Goal: Information Seeking & Learning: Learn about a topic

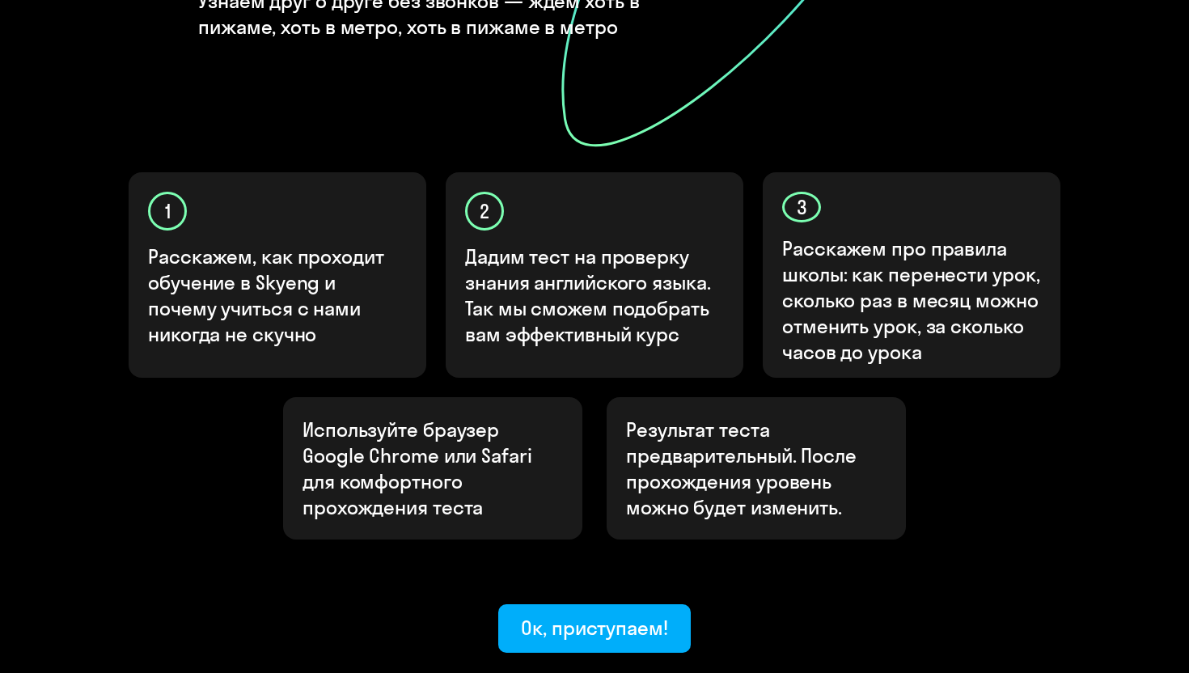
scroll to position [413, 0]
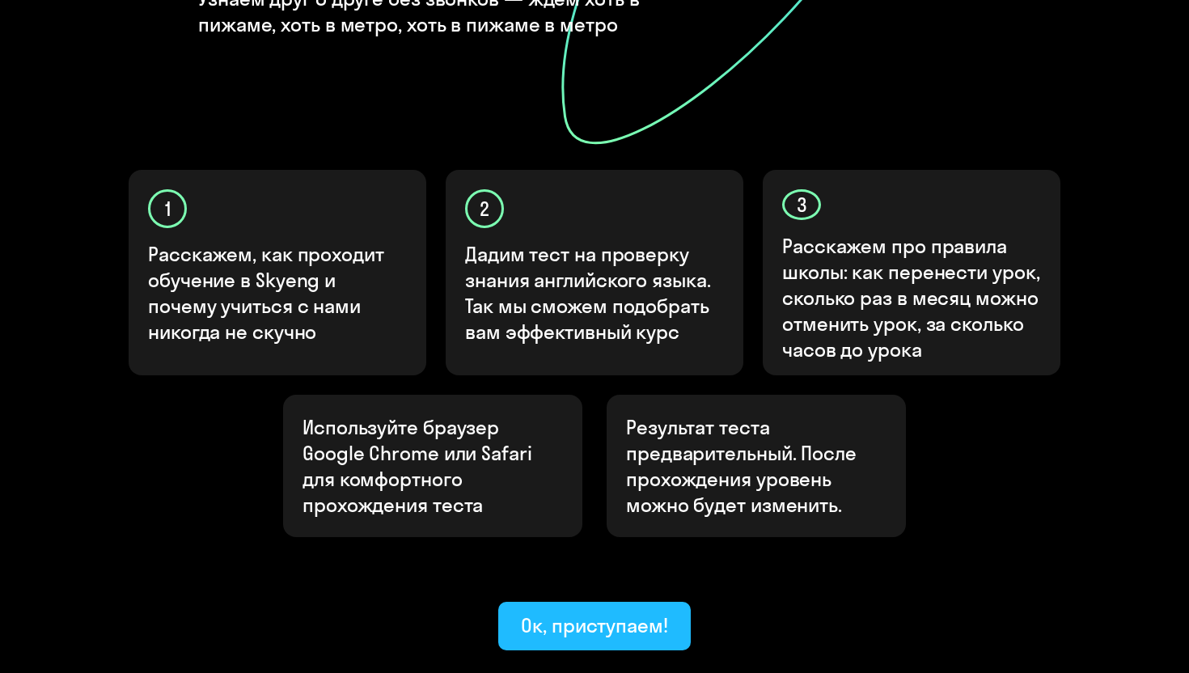
click at [589, 612] on div "Ок, приступаем!" at bounding box center [594, 625] width 147 height 26
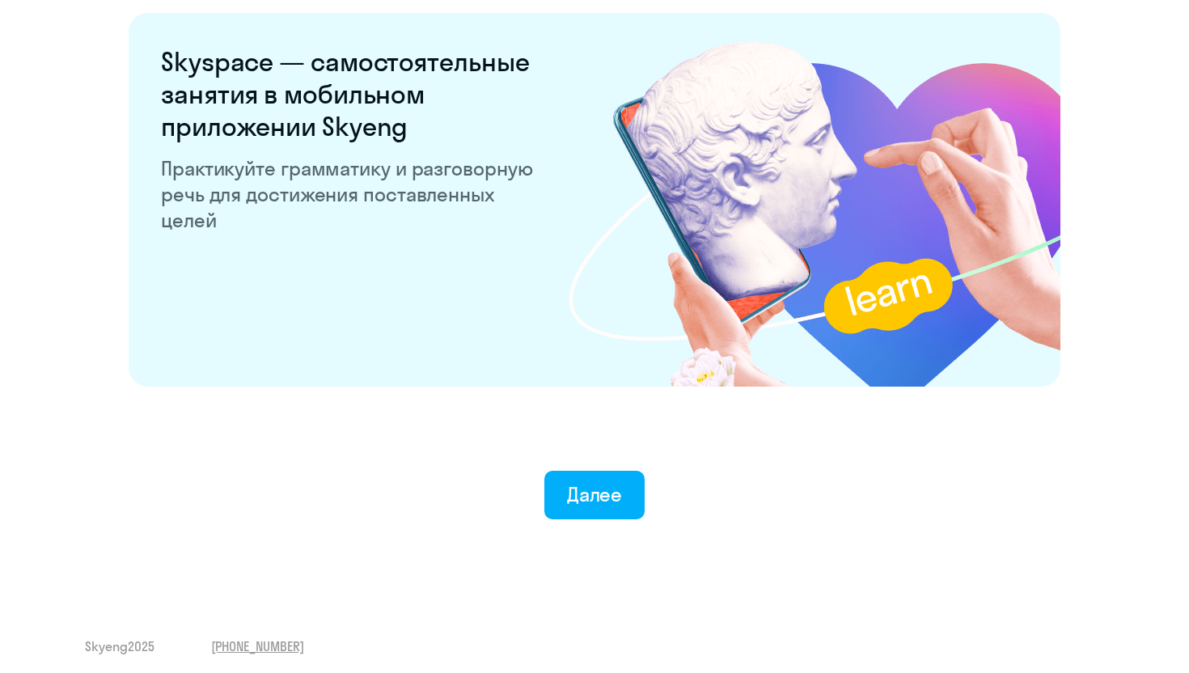
scroll to position [3075, 0]
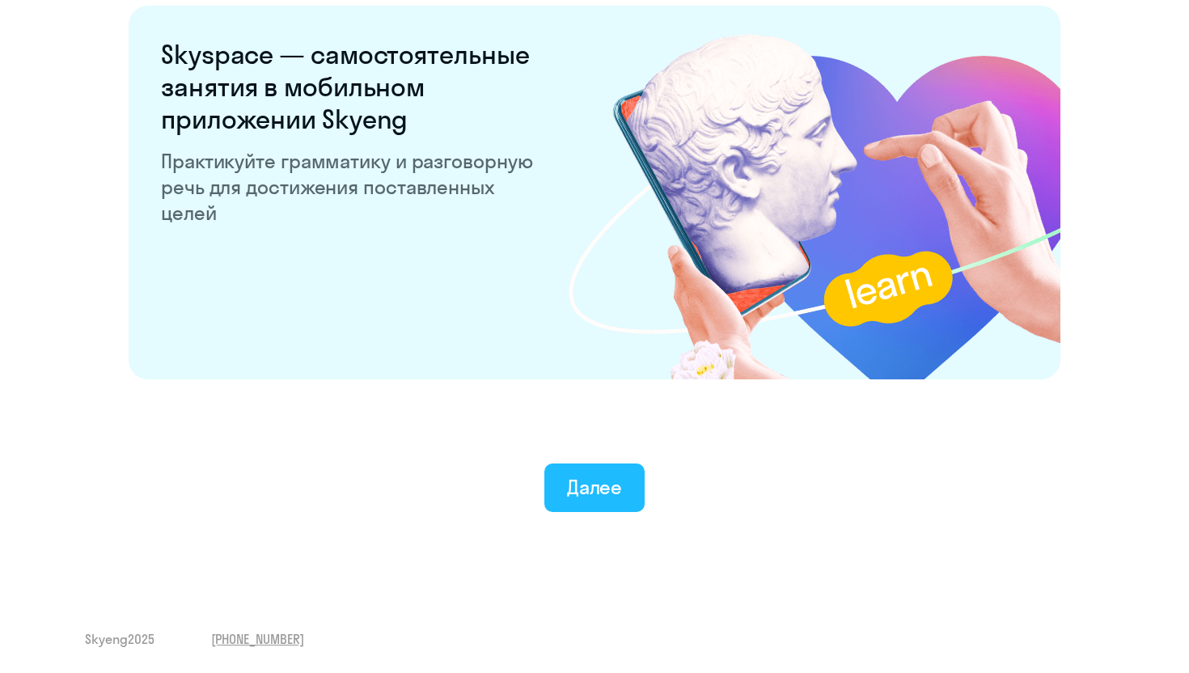
click at [592, 488] on div "Далее" at bounding box center [595, 487] width 56 height 26
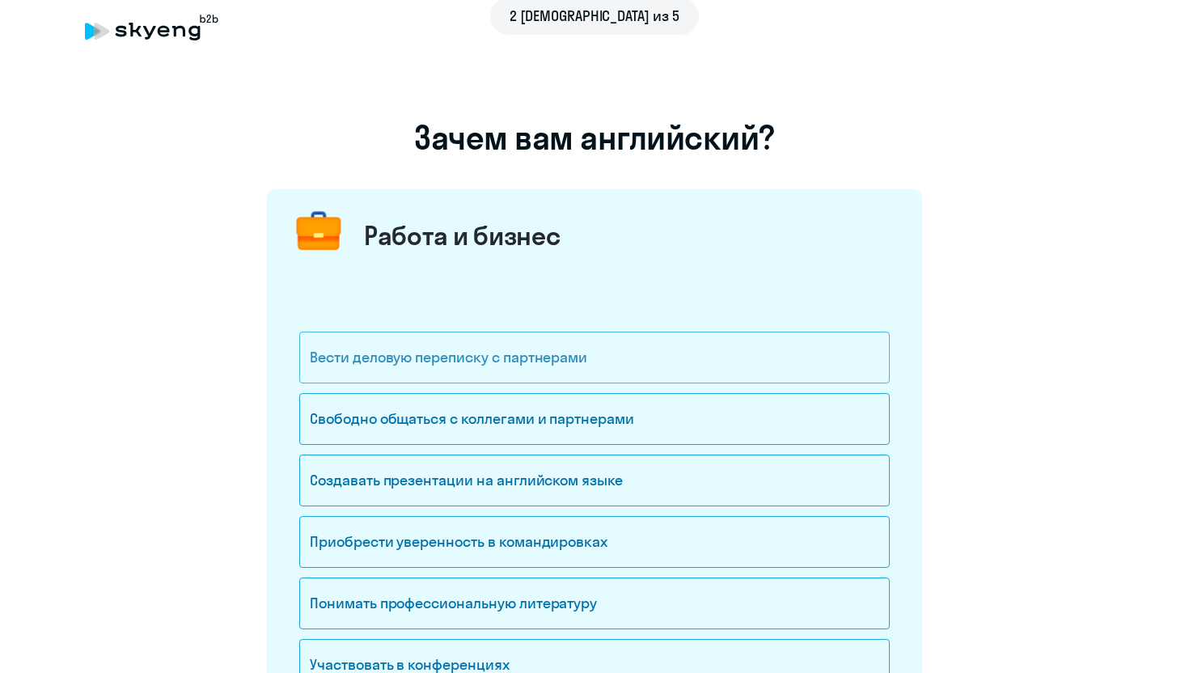
scroll to position [27, 0]
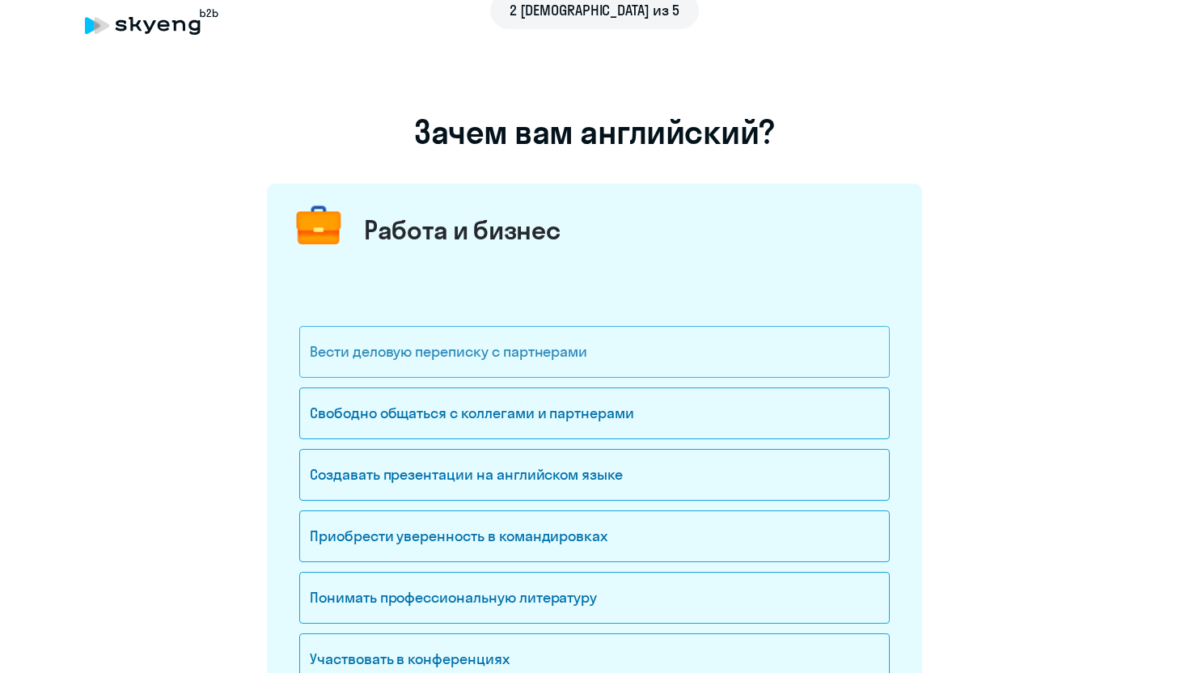
click at [644, 357] on div "Вести деловую переписку с партнерами" at bounding box center [594, 352] width 590 height 52
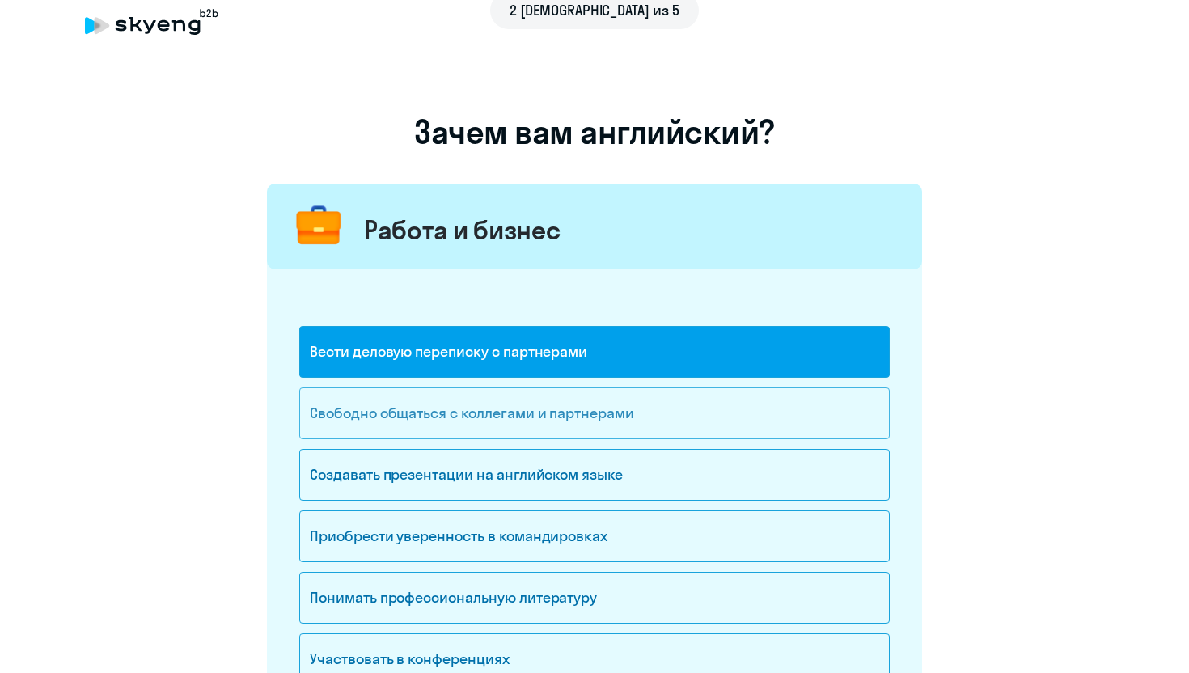
click at [636, 412] on div "Свободно общаться с коллегами и партнерами" at bounding box center [594, 413] width 590 height 52
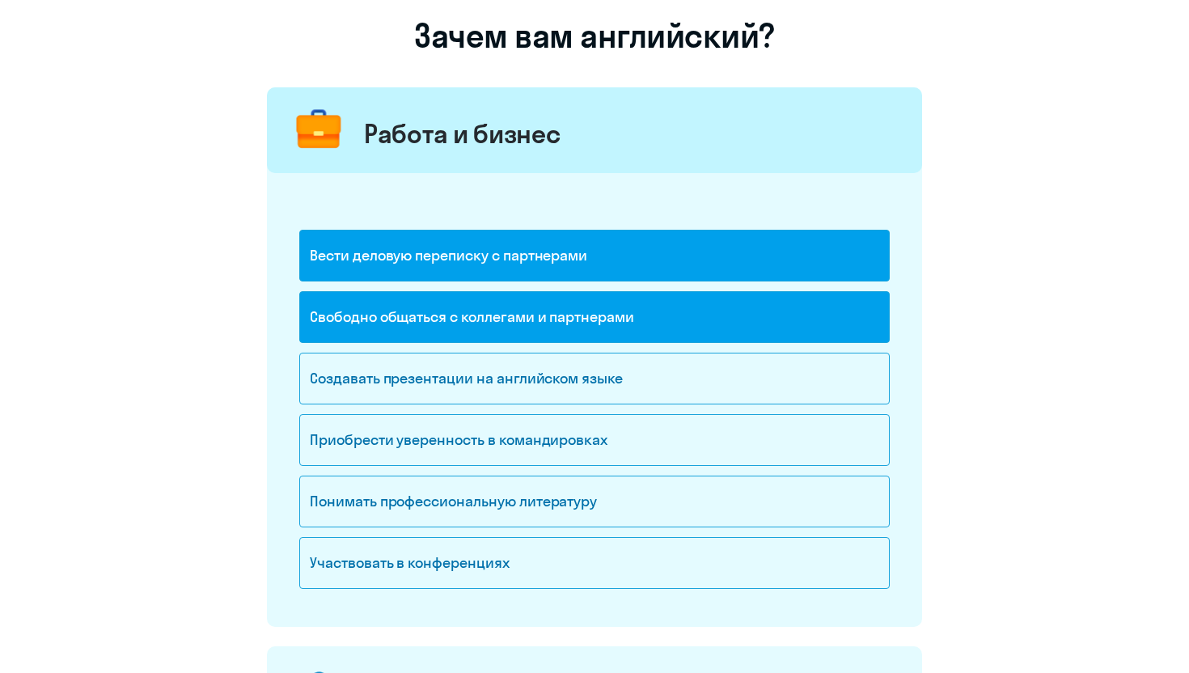
scroll to position [125, 0]
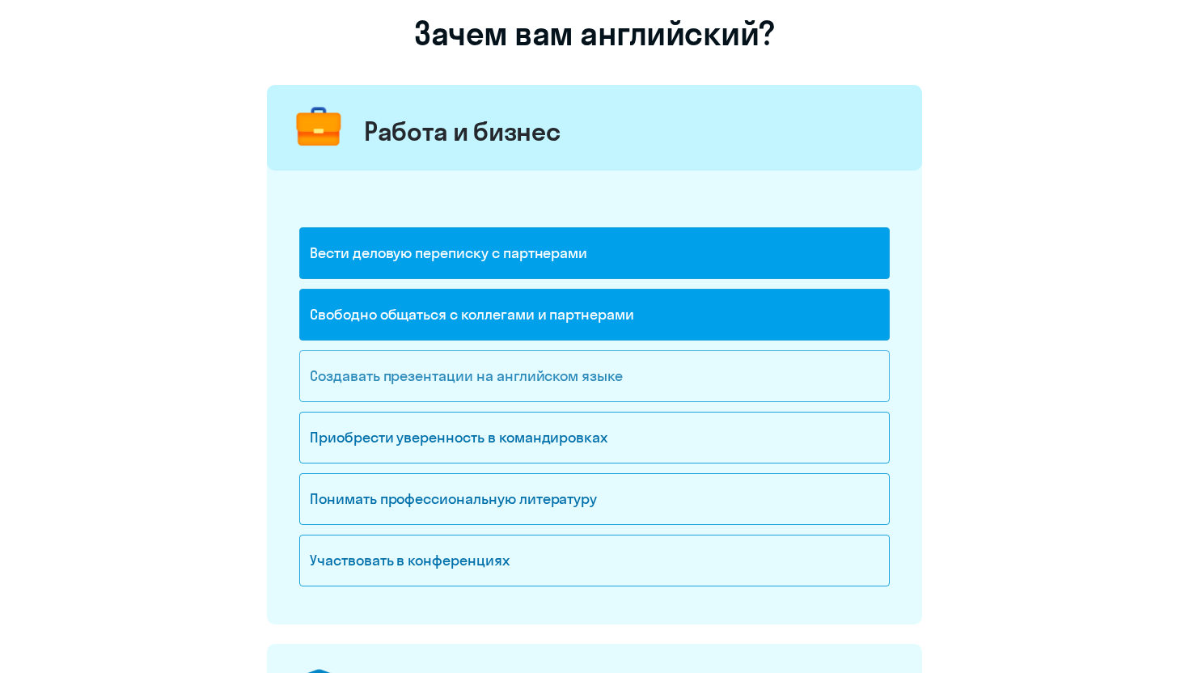
click at [654, 377] on div "Создавать презентации на английском языке" at bounding box center [594, 376] width 590 height 52
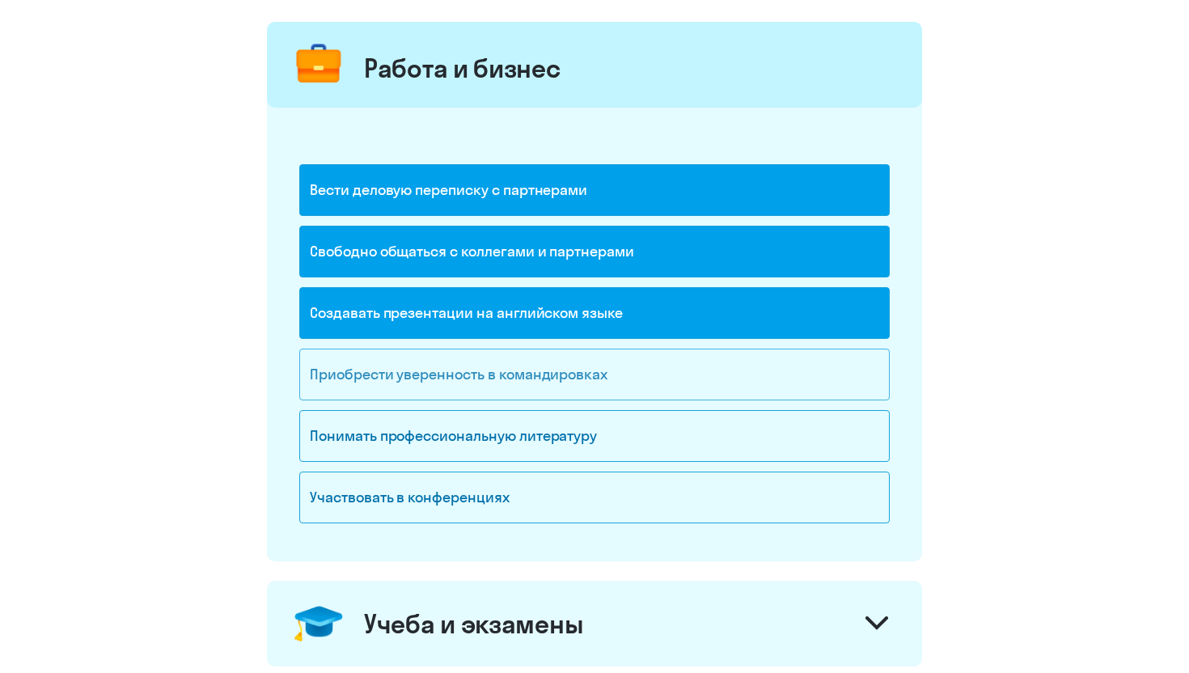
scroll to position [191, 0]
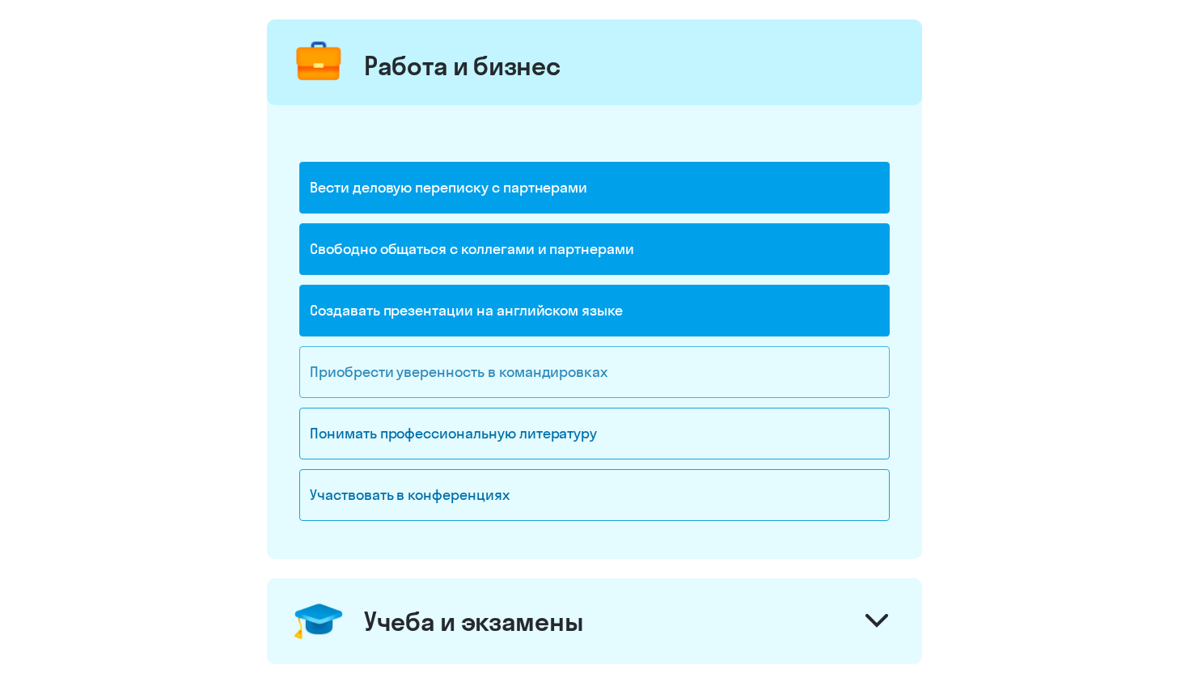
click at [645, 429] on div "Понимать профессиональную литературу" at bounding box center [594, 434] width 590 height 52
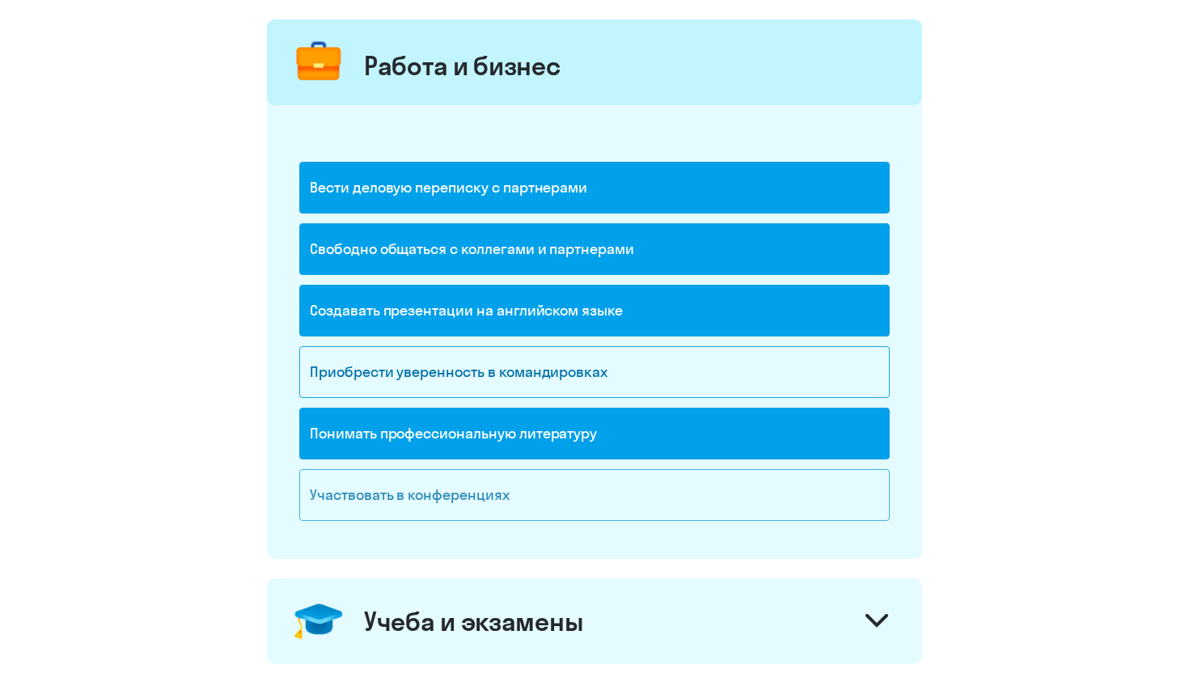
click at [601, 488] on div "Участвовать в конференциях" at bounding box center [594, 495] width 590 height 52
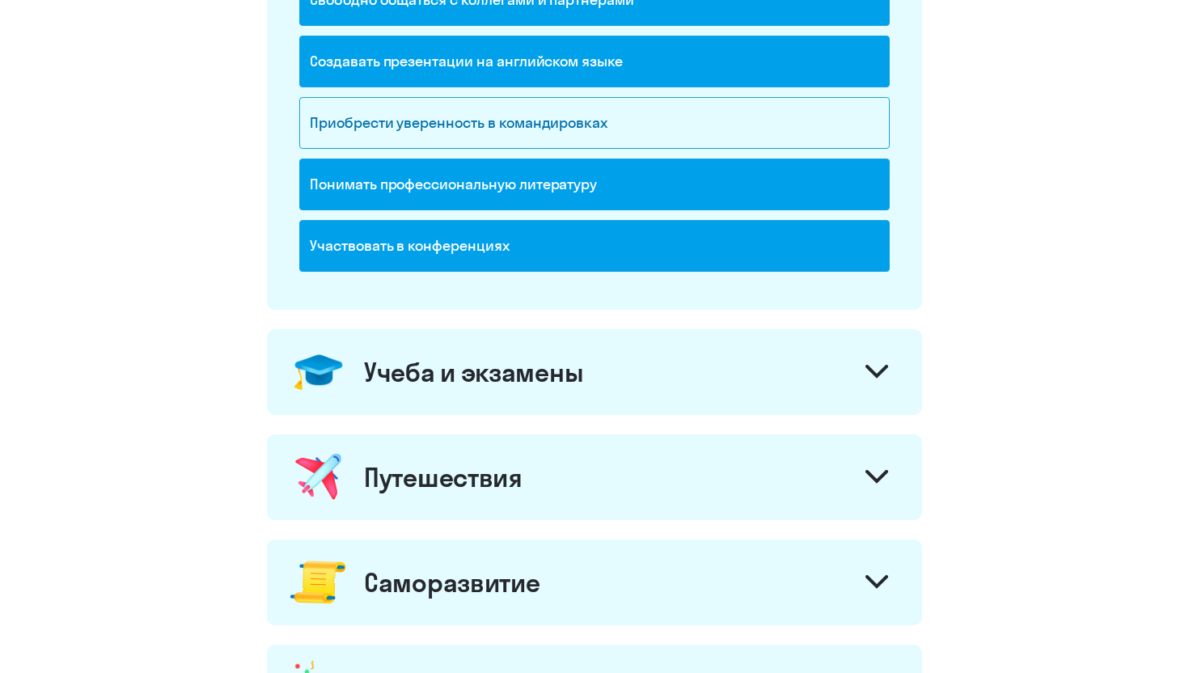
scroll to position [447, 0]
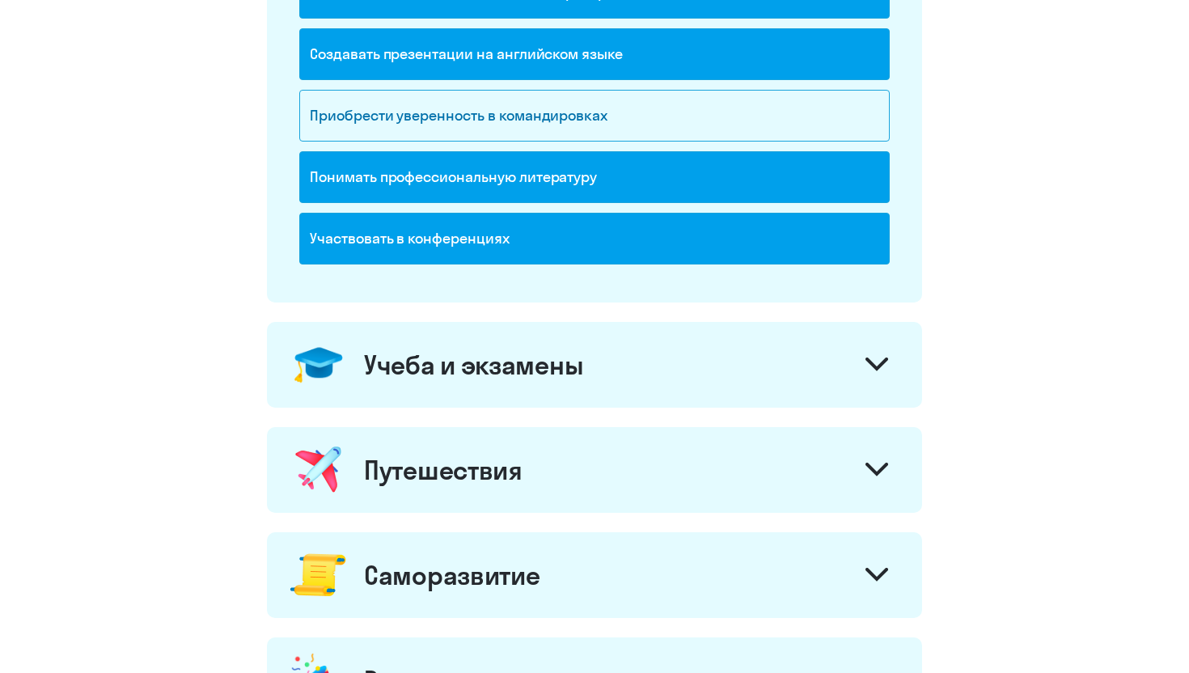
click at [651, 381] on div "Учеба и экзамены" at bounding box center [594, 365] width 655 height 86
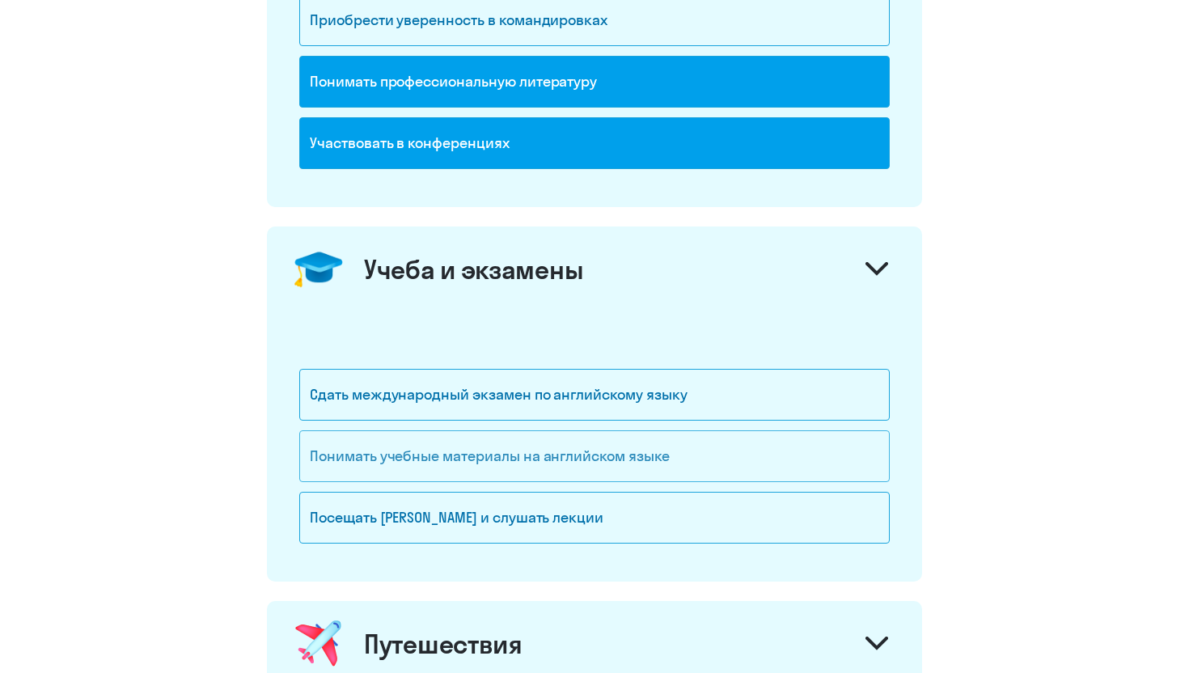
scroll to position [544, 0]
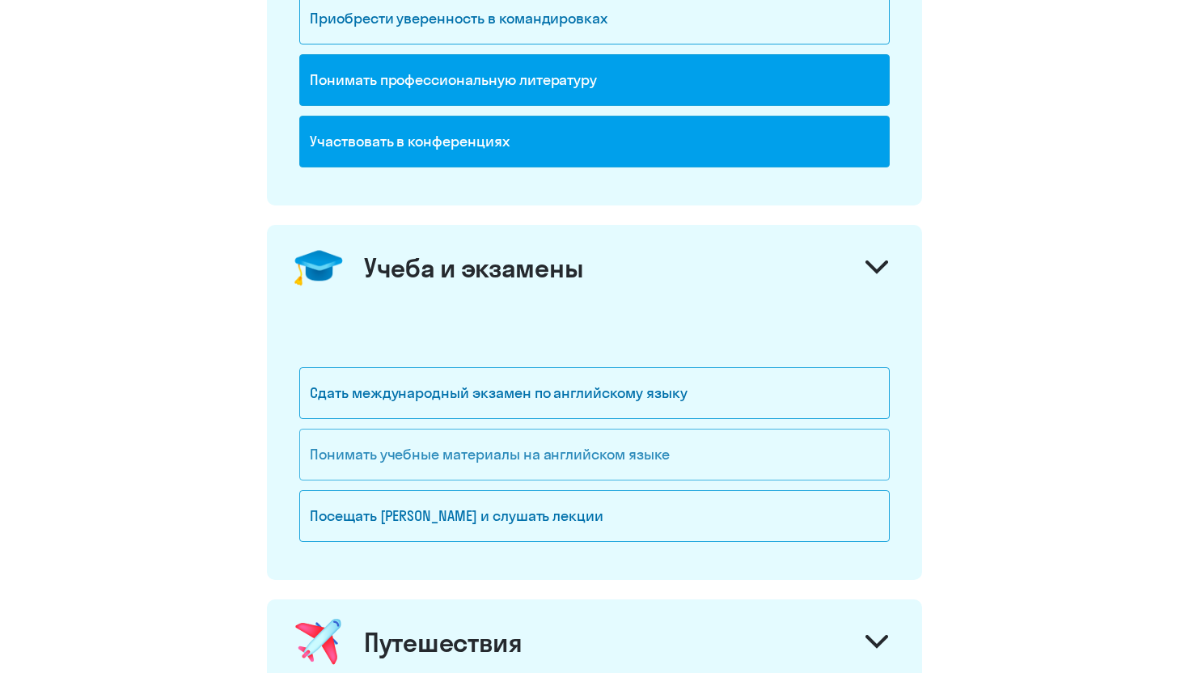
click at [730, 450] on div "Понимать учебные материалы на английском языке" at bounding box center [594, 455] width 590 height 52
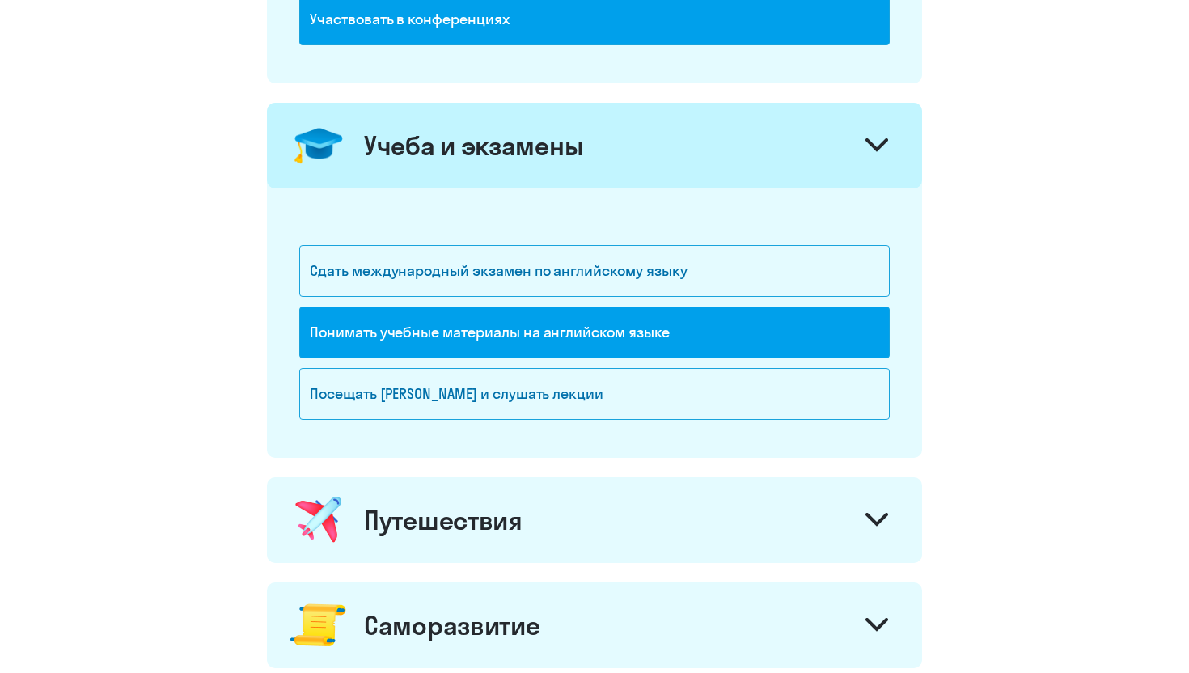
scroll to position [667, 0]
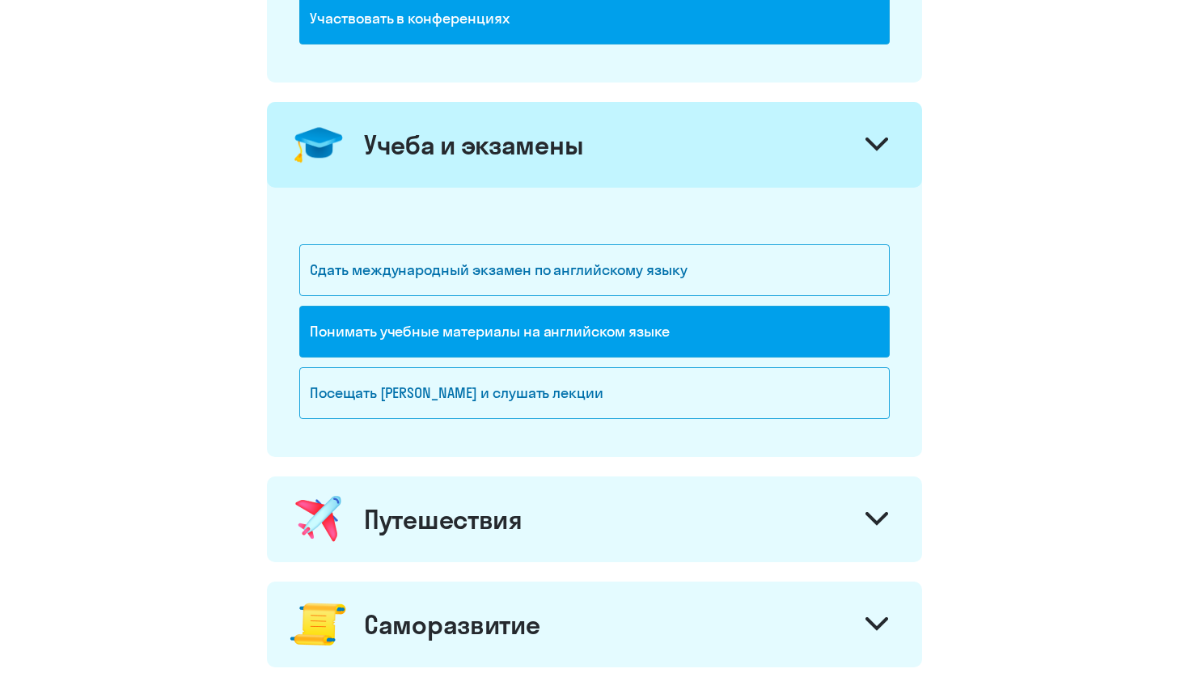
click at [692, 492] on div "Путешествия" at bounding box center [594, 519] width 655 height 86
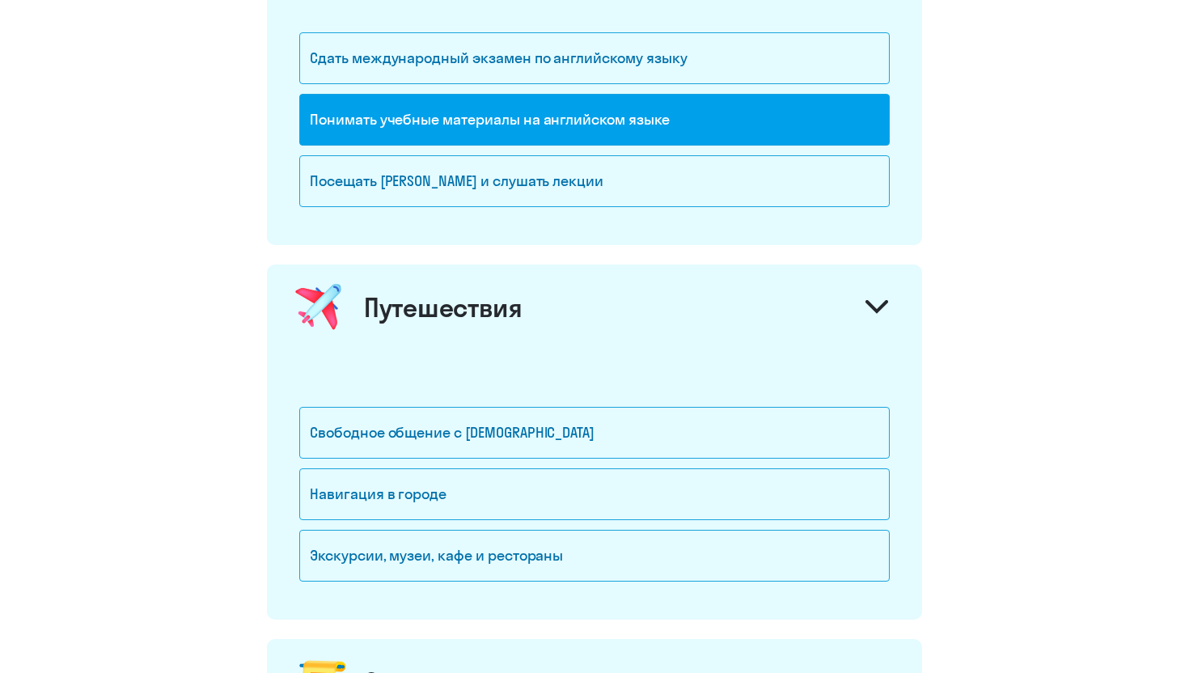
scroll to position [881, 0]
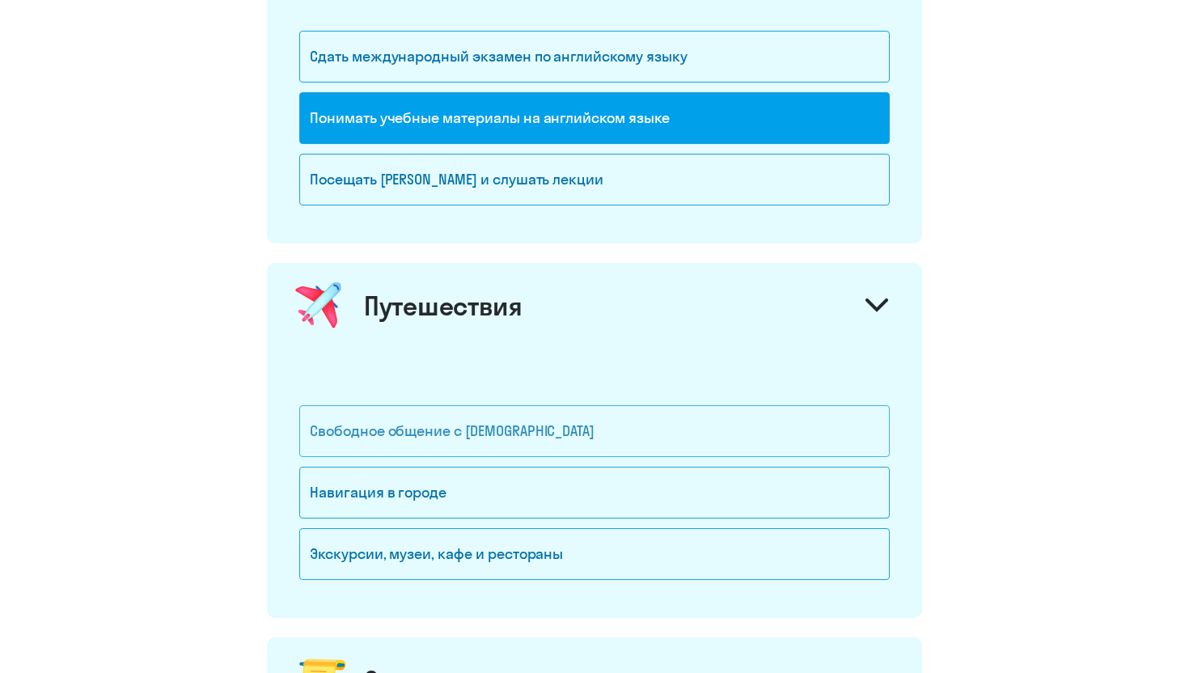
click at [668, 433] on div "Свободное общение с [DEMOGRAPHIC_DATA]" at bounding box center [594, 431] width 590 height 52
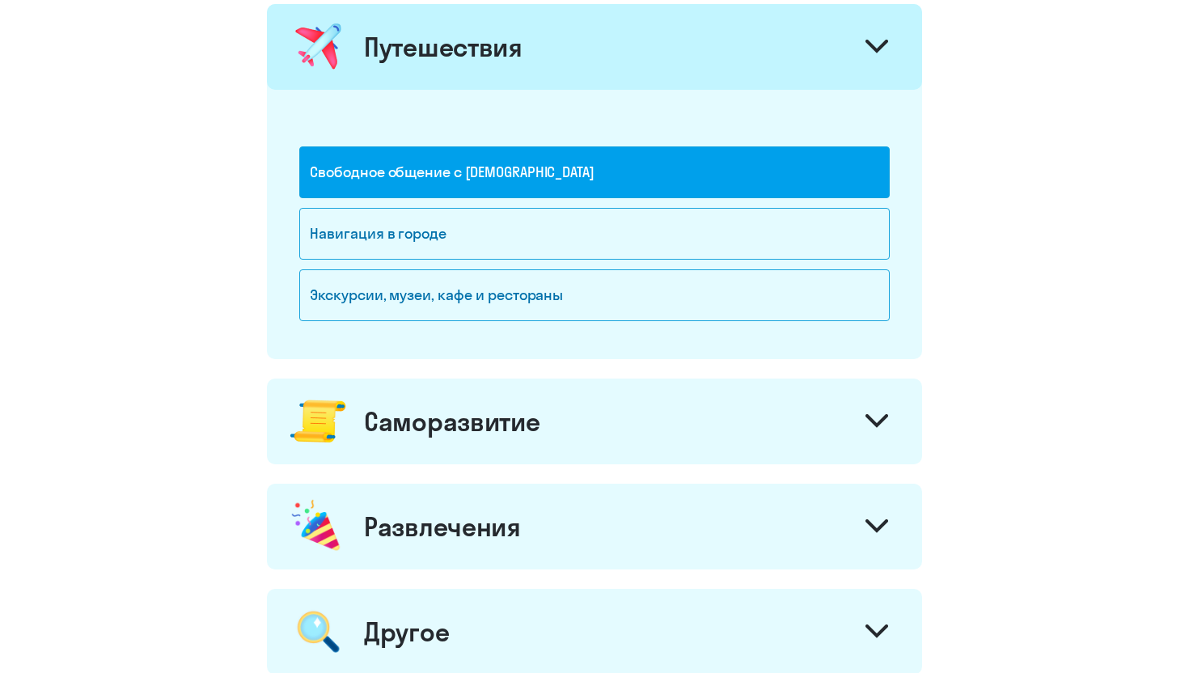
click at [668, 433] on div "Саморазвитие" at bounding box center [594, 421] width 655 height 86
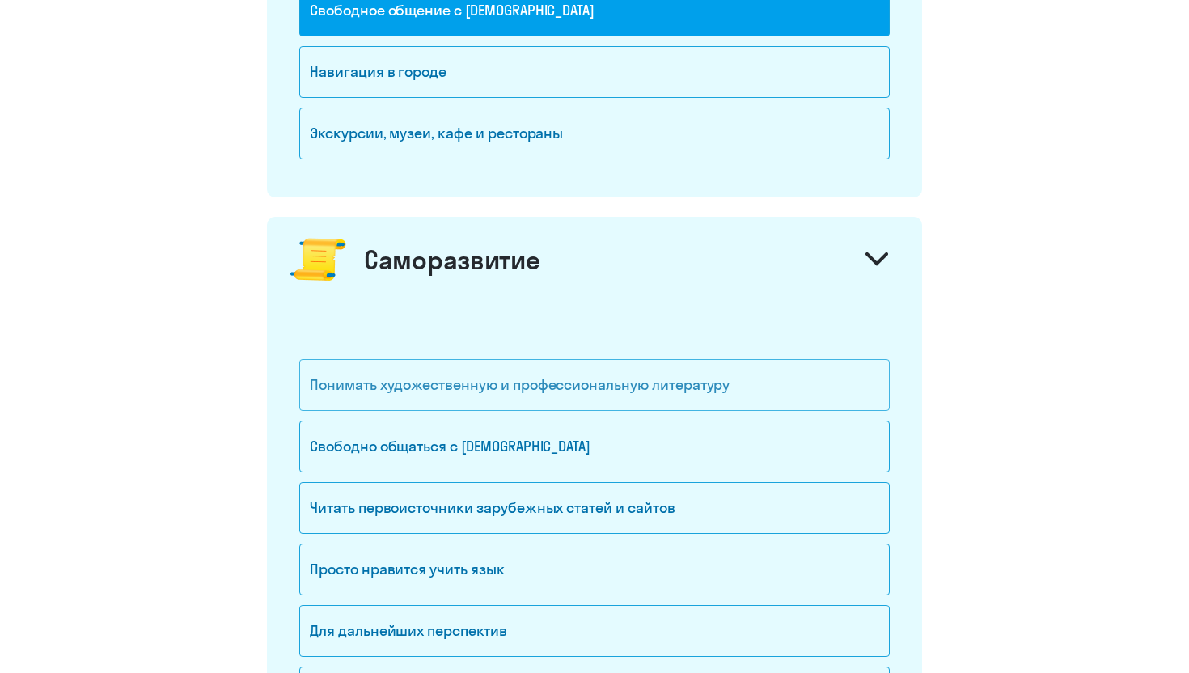
click at [680, 384] on div "Понимать художественную и профессиональную литературу" at bounding box center [594, 385] width 590 height 52
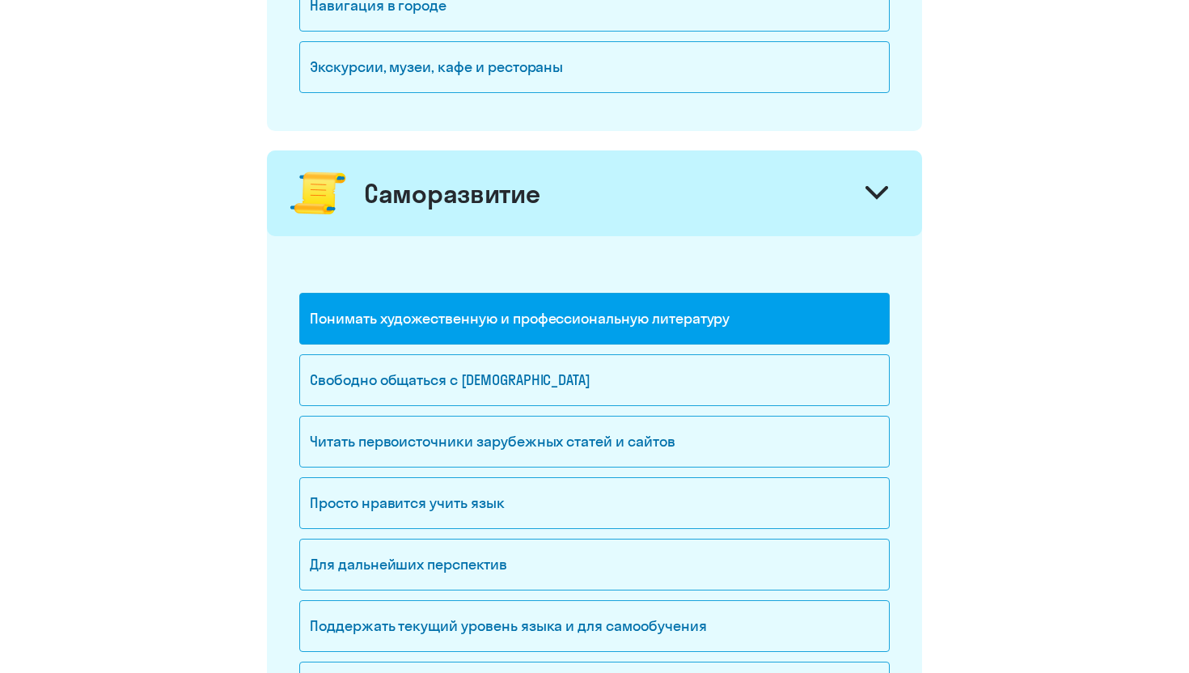
click at [680, 384] on div "Свободно общаться с [DEMOGRAPHIC_DATA]" at bounding box center [594, 380] width 590 height 52
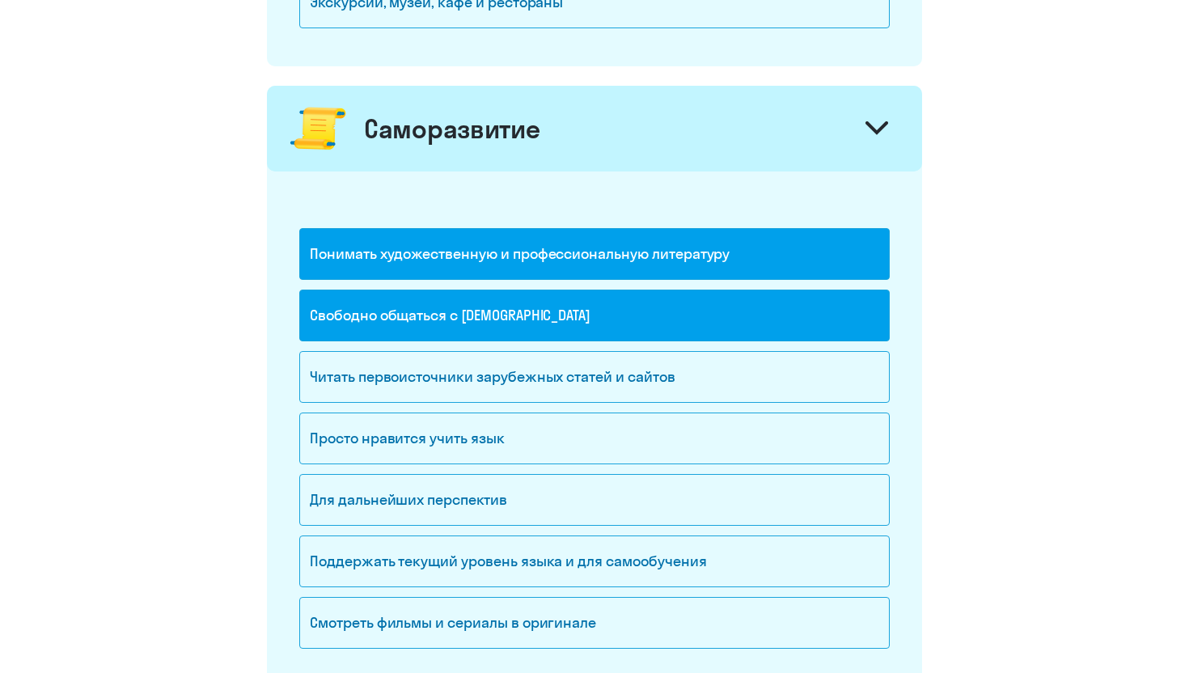
click at [680, 384] on div "Читать первоисточники зарубежных статей и сайтов" at bounding box center [594, 377] width 590 height 52
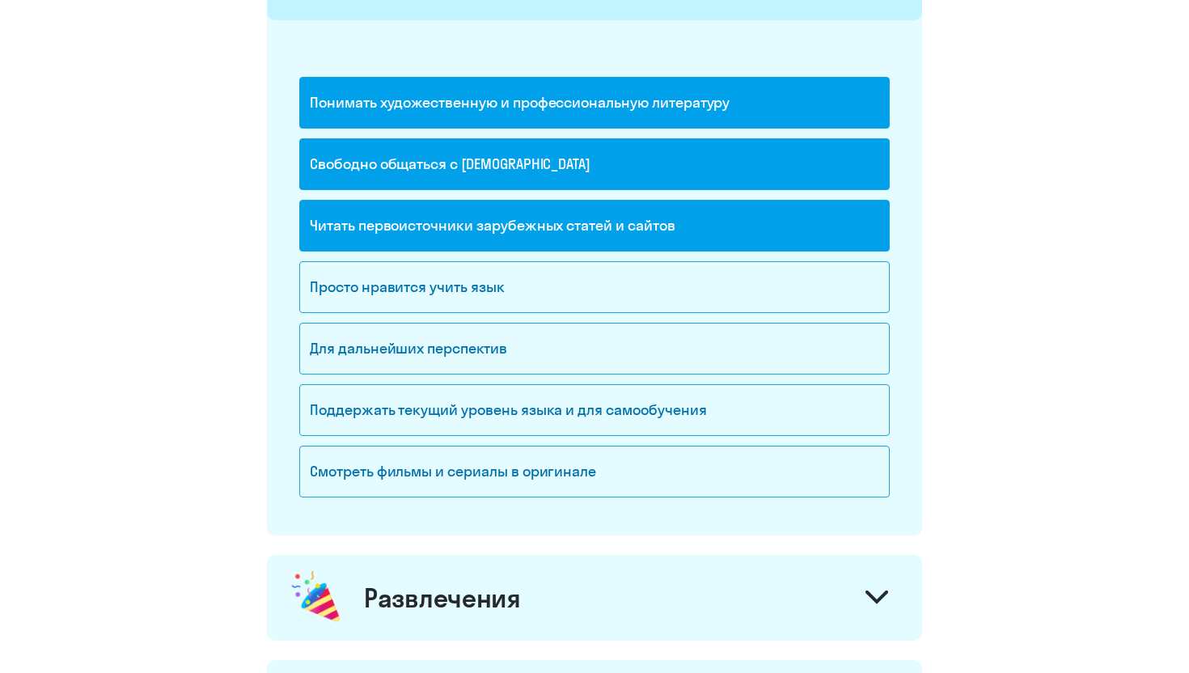
scroll to position [1586, 0]
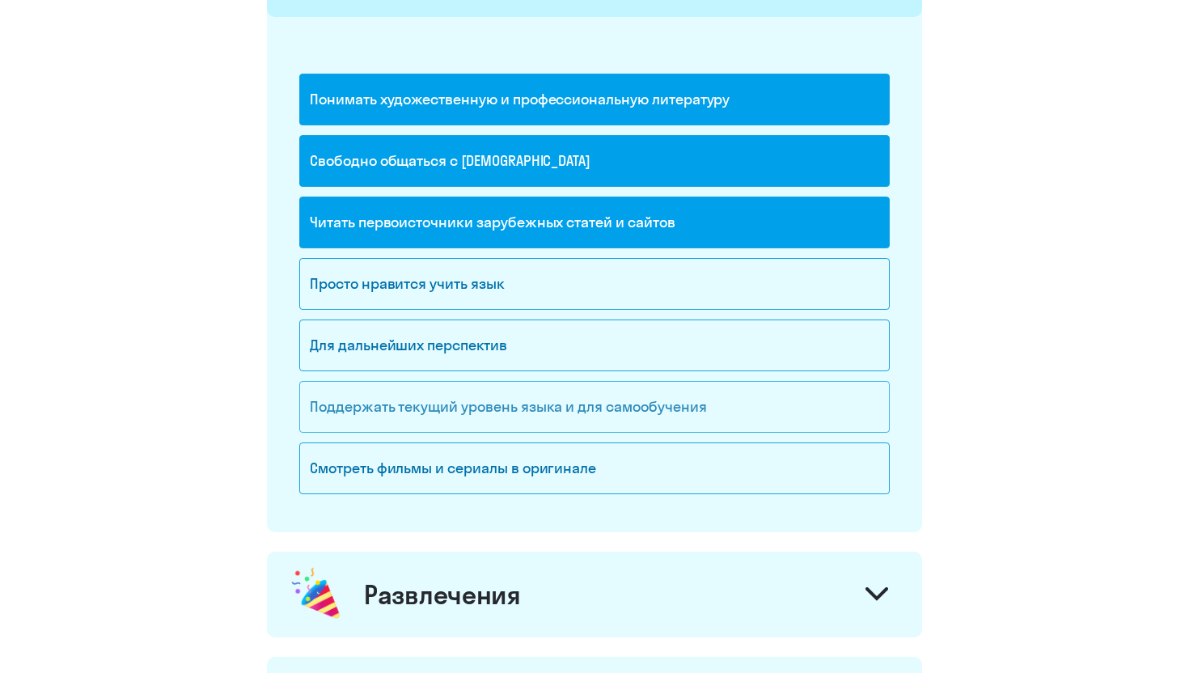
click at [674, 414] on div "Поддержать текущий уровень языка и для cамообучения" at bounding box center [594, 407] width 590 height 52
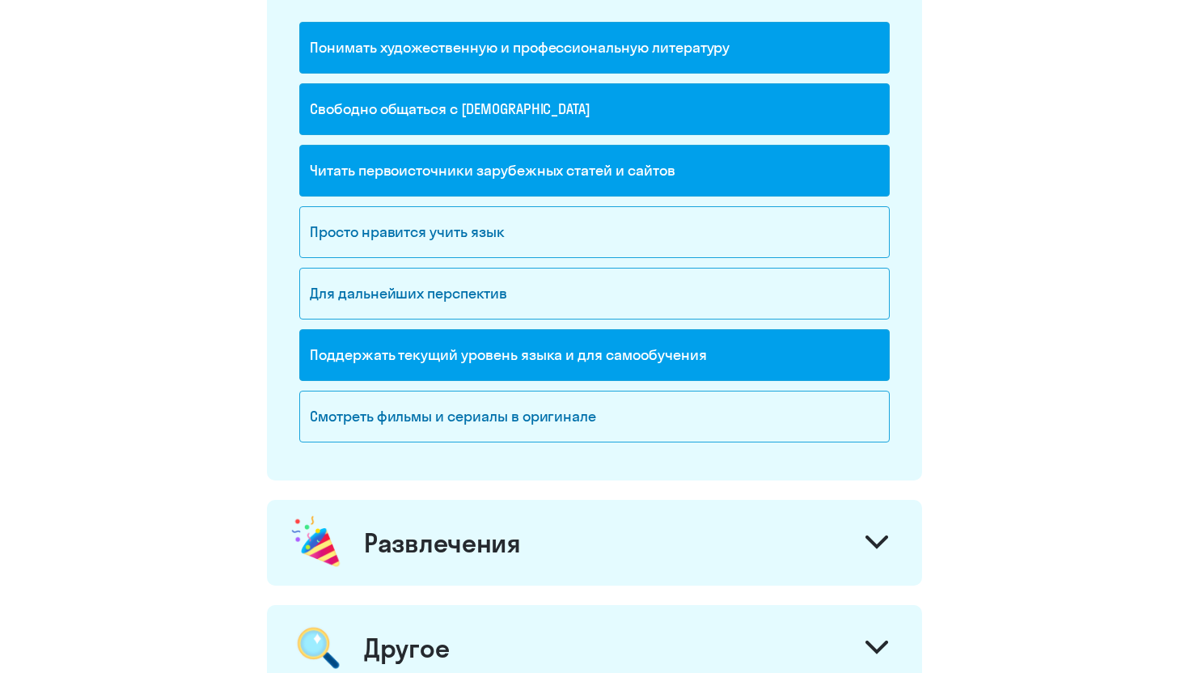
click at [674, 414] on div "Смотреть фильмы и сериалы в оригинале" at bounding box center [594, 417] width 590 height 52
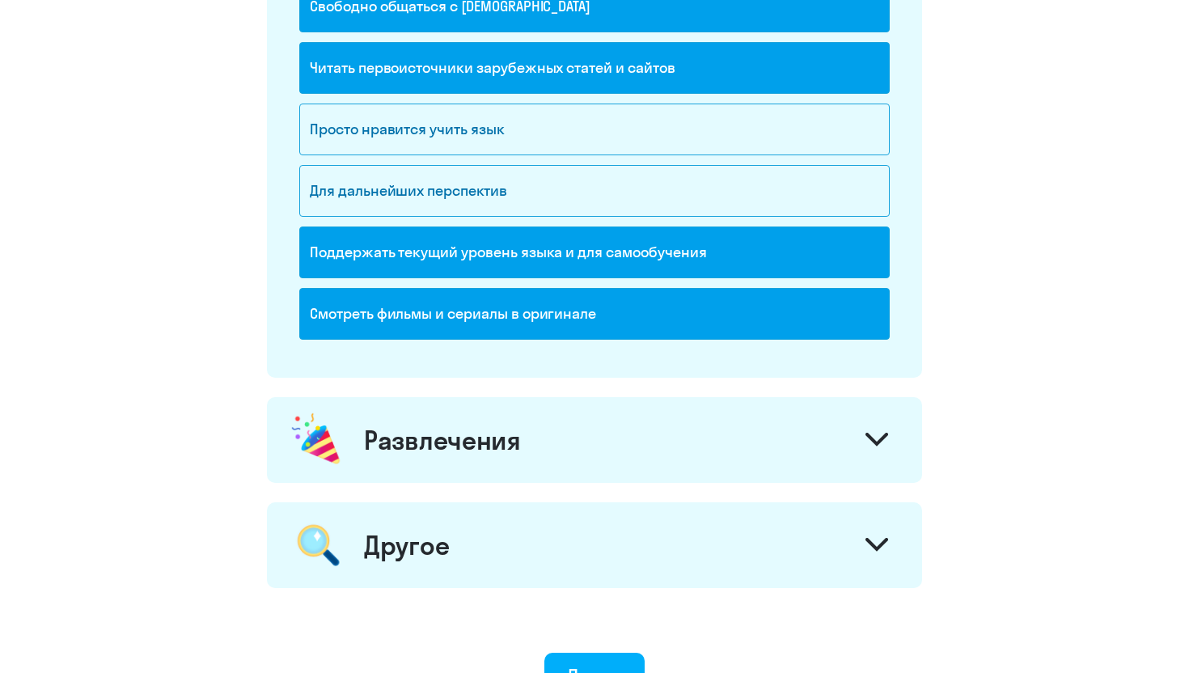
click at [674, 414] on div "Развлечения" at bounding box center [594, 440] width 655 height 86
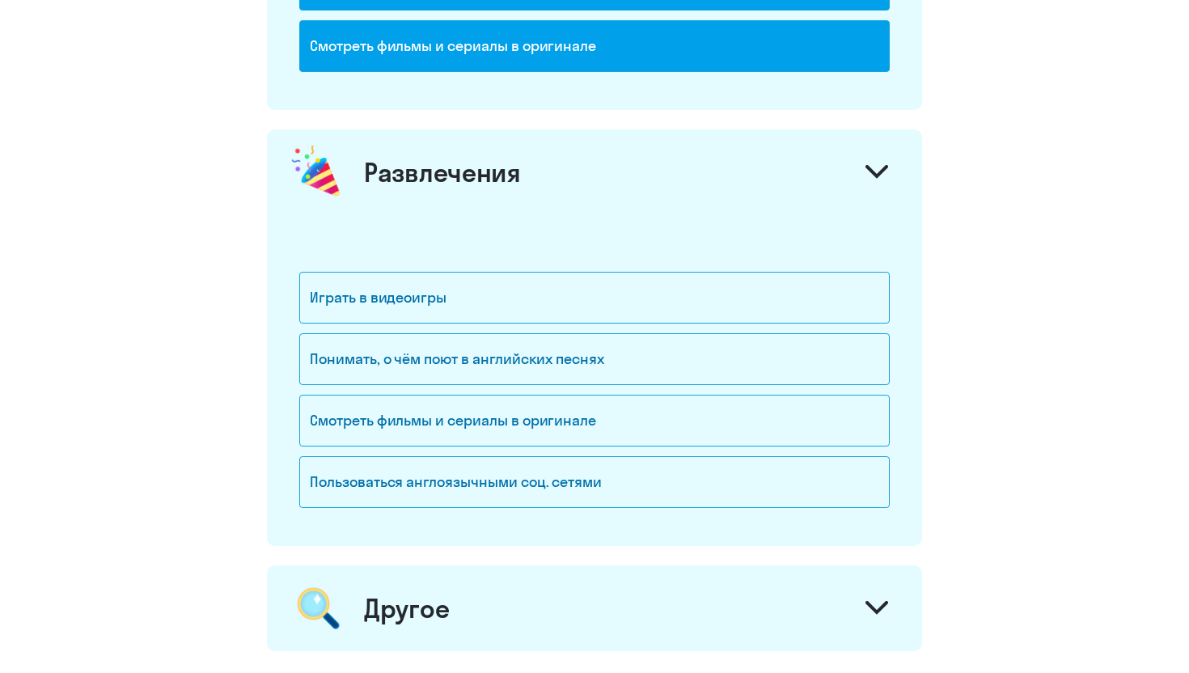
click at [674, 414] on div "Смотреть фильмы и сериалы в оригинале" at bounding box center [594, 421] width 590 height 52
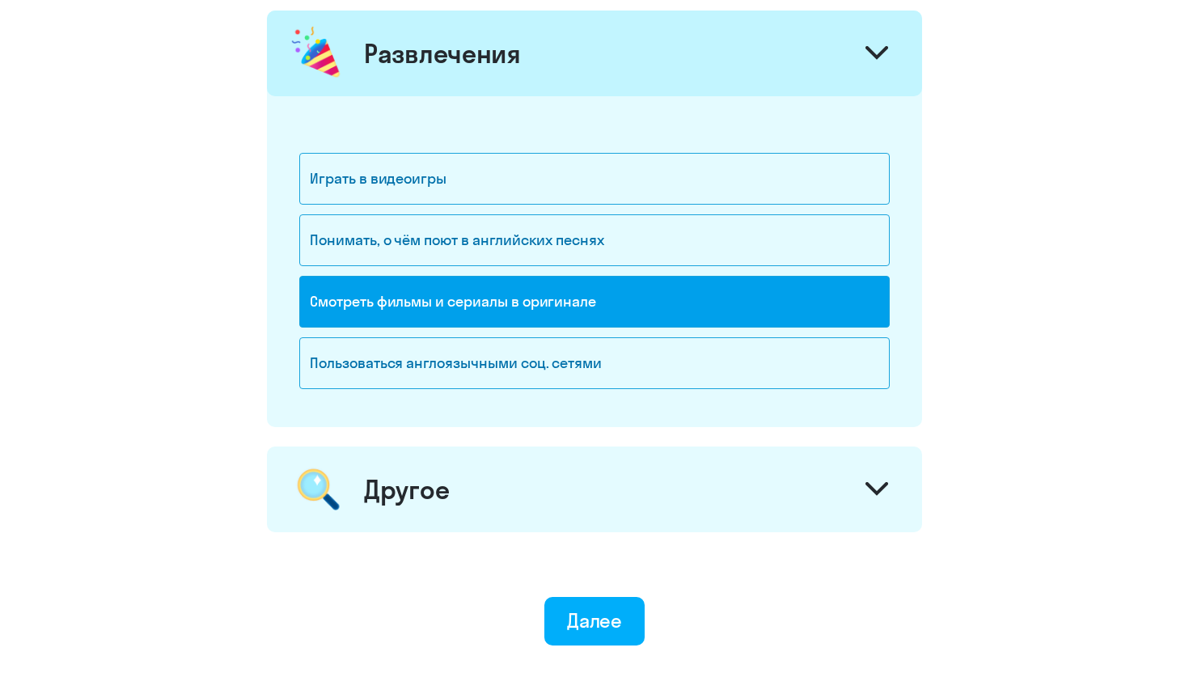
scroll to position [2131, 0]
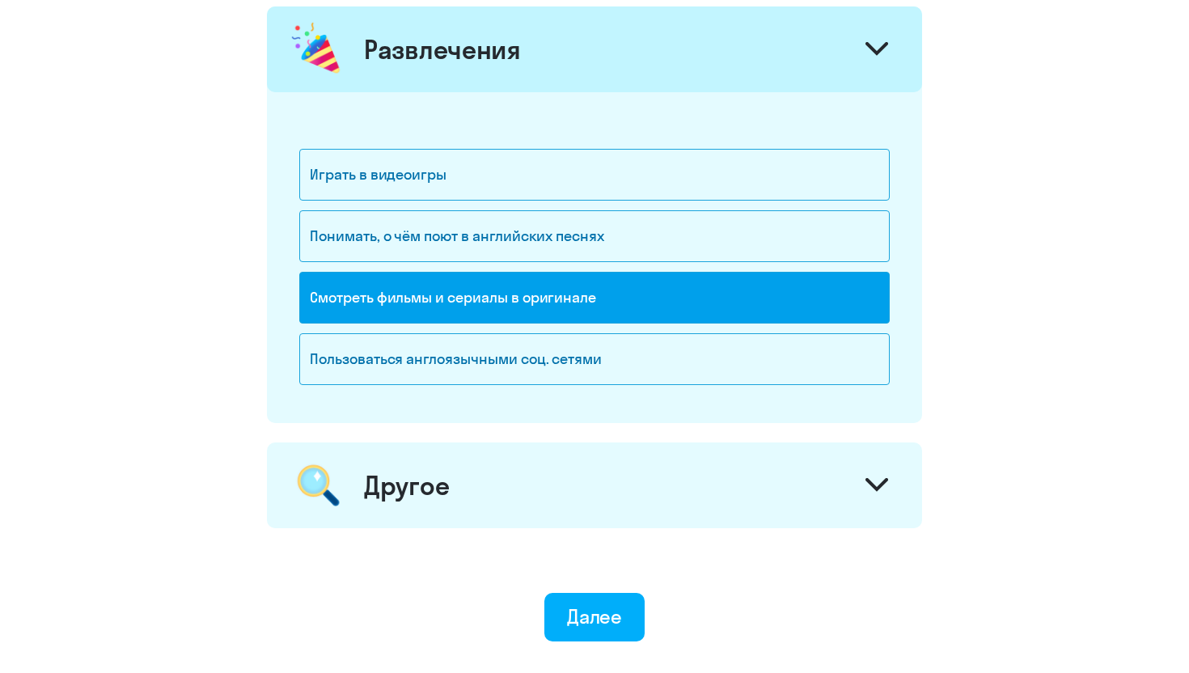
click at [641, 470] on div "Другое" at bounding box center [594, 485] width 655 height 86
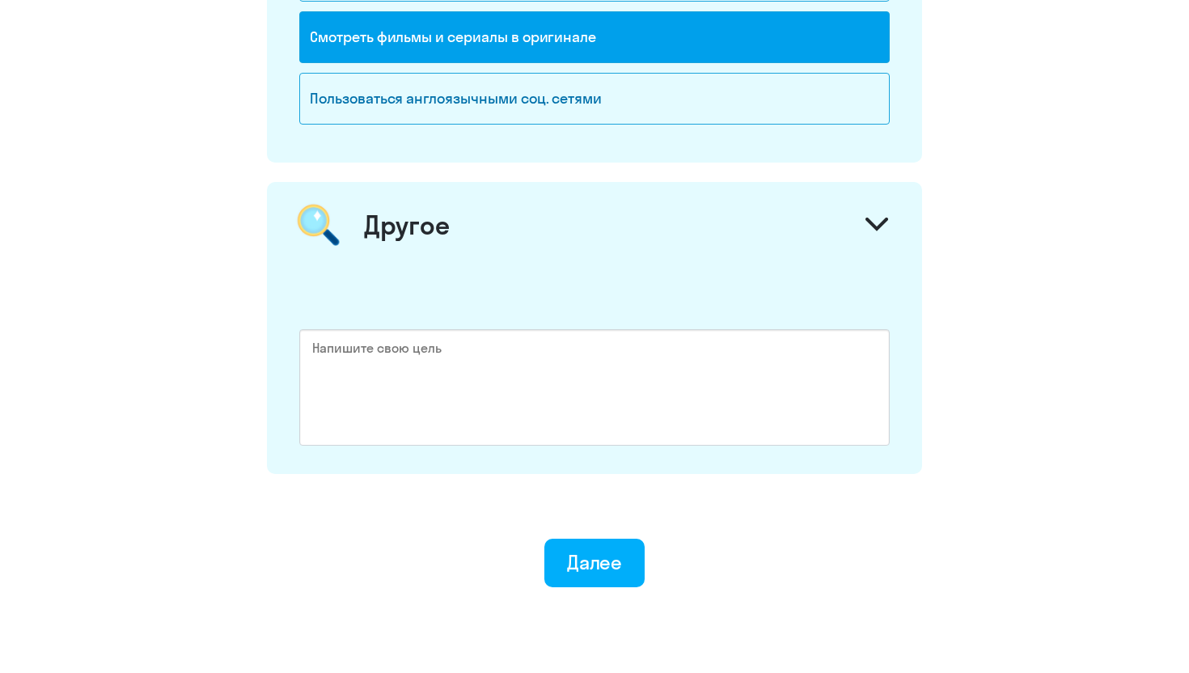
scroll to position [2461, 0]
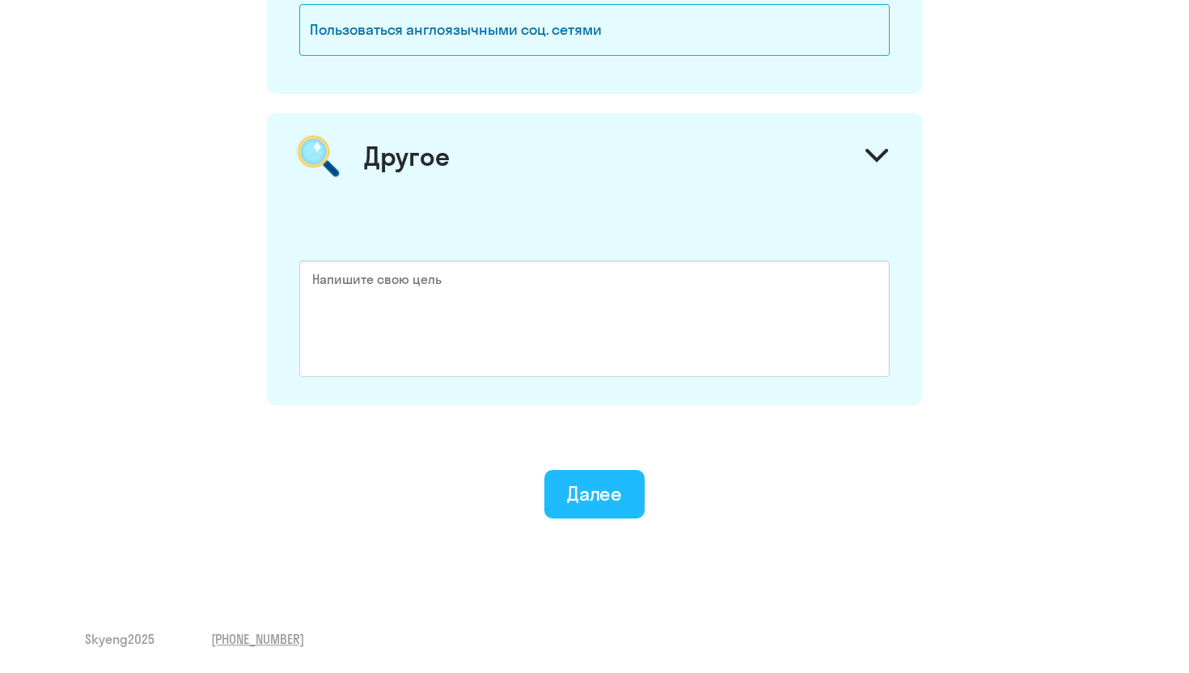
click at [602, 493] on div "Далее" at bounding box center [595, 493] width 56 height 26
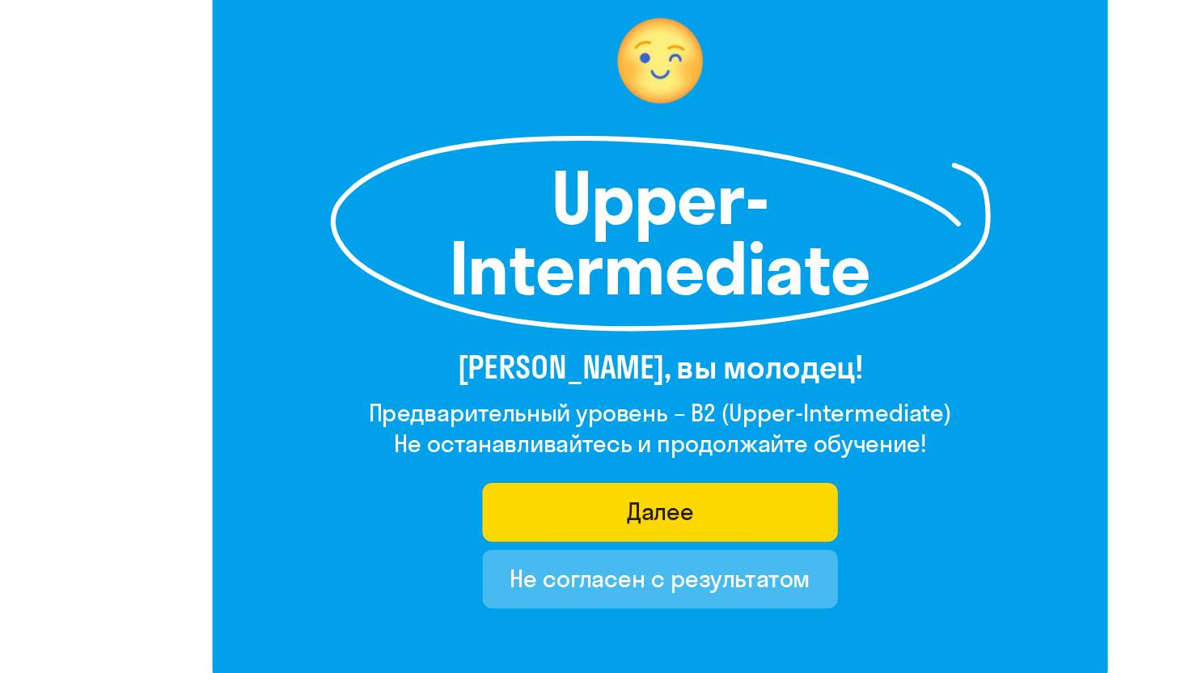
scroll to position [25, 0]
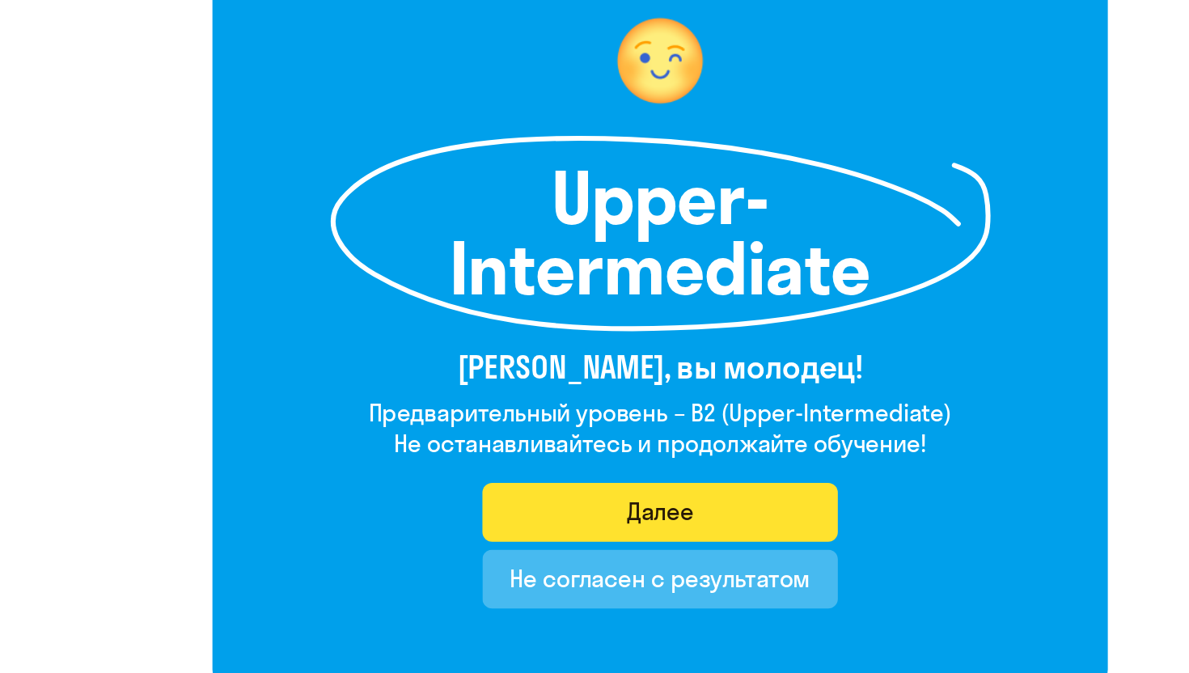
click at [564, 547] on button "Далее" at bounding box center [595, 540] width 294 height 49
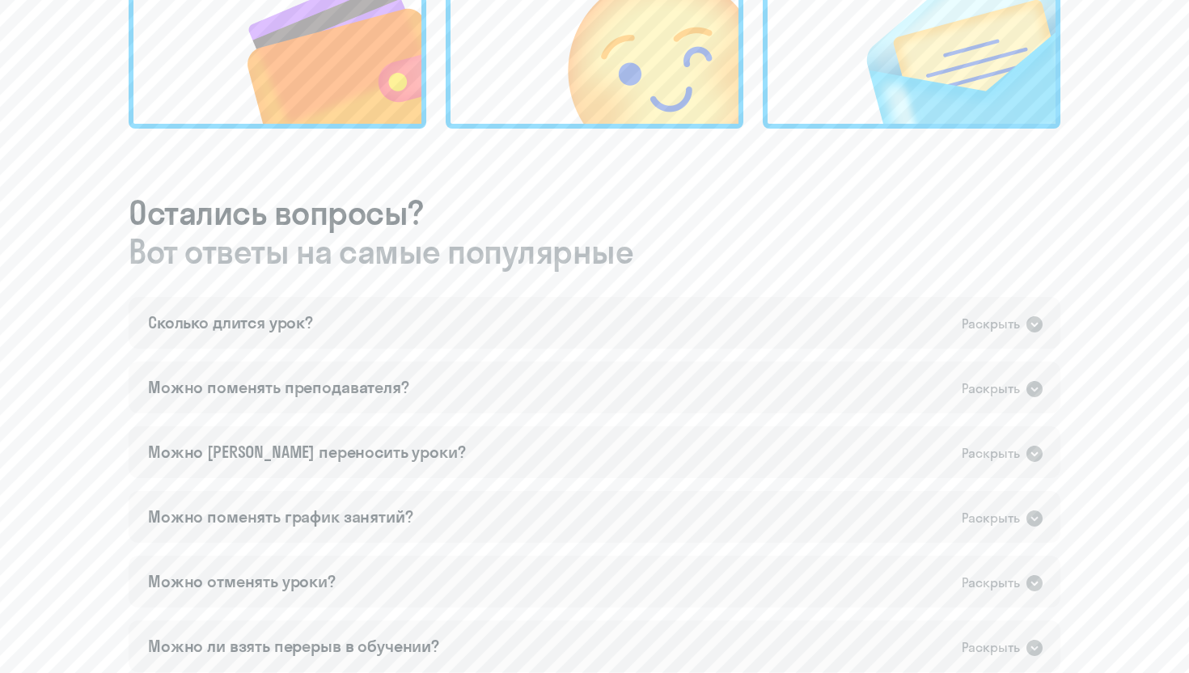
scroll to position [767, 0]
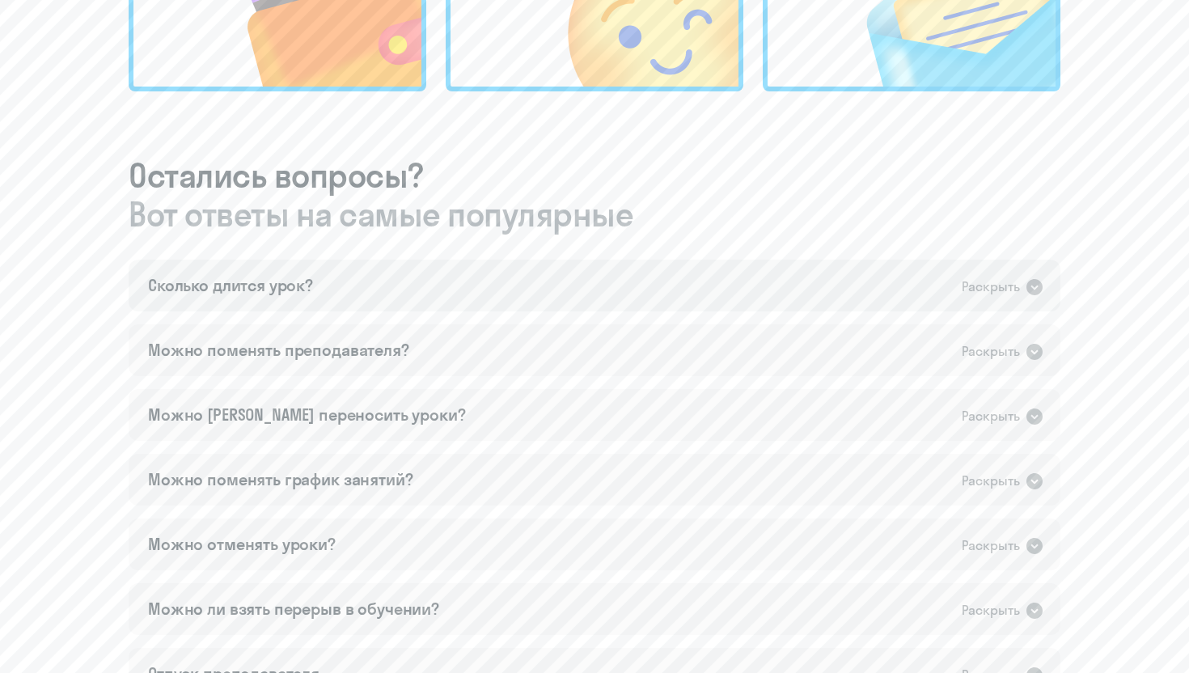
click at [564, 284] on div "Сколько длится урок? Раскрыть" at bounding box center [595, 286] width 932 height 52
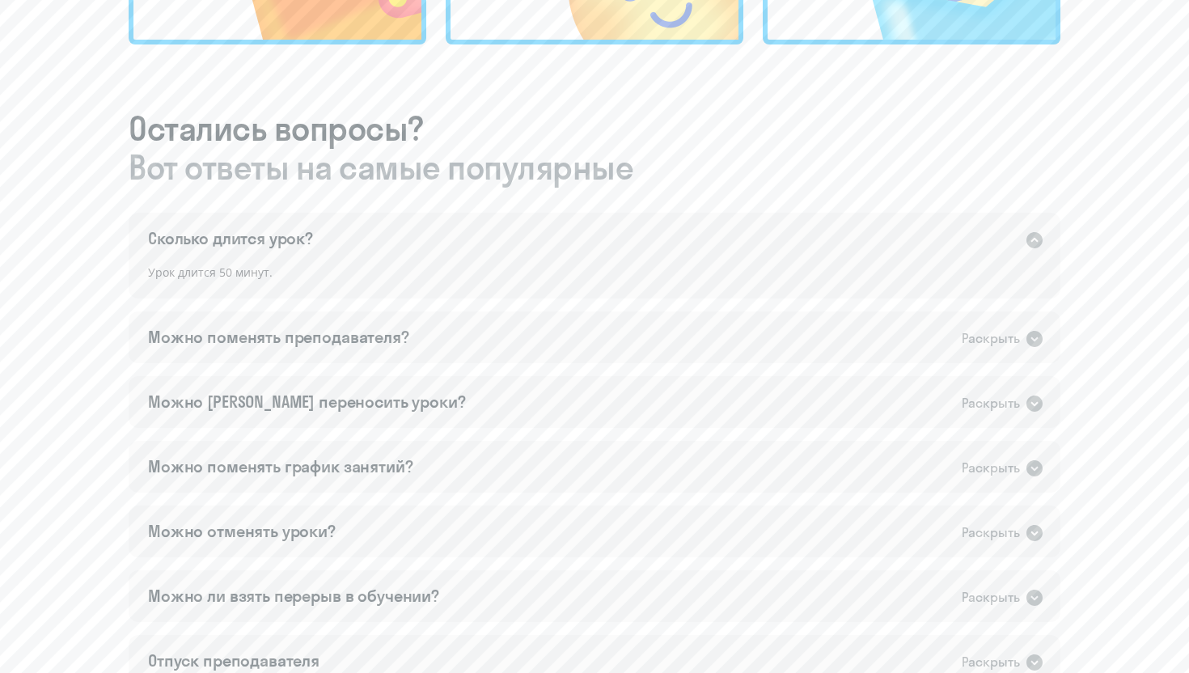
scroll to position [824, 0]
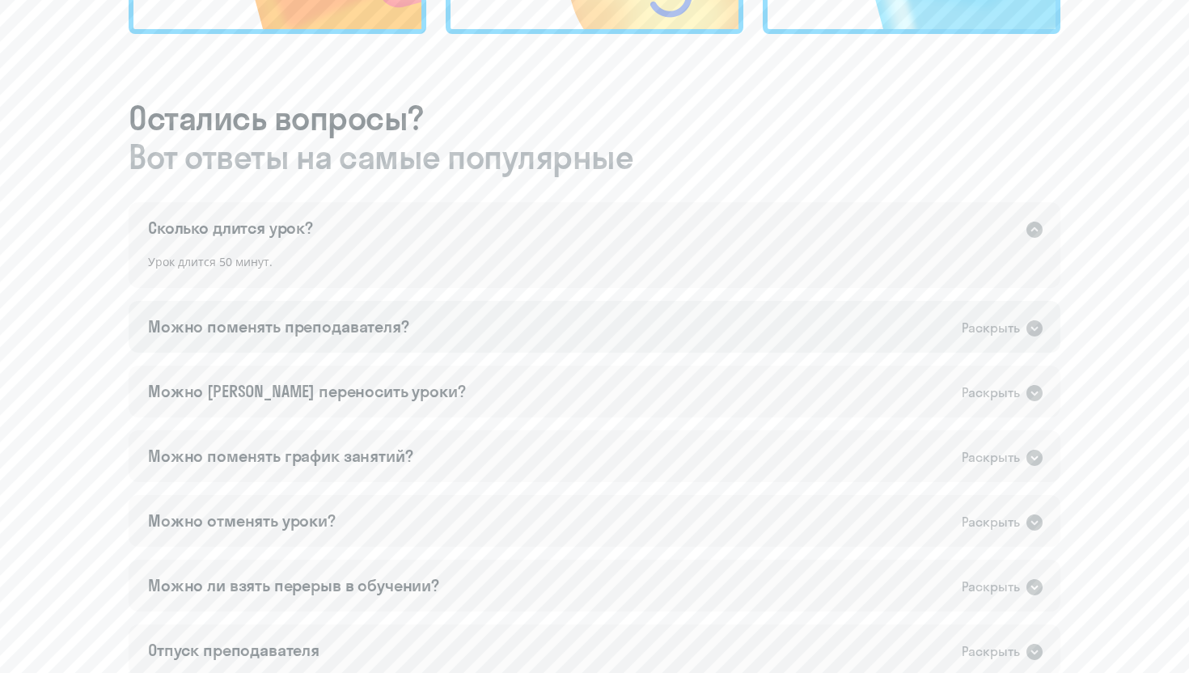
click at [541, 322] on div "Можно поменять преподавателя? Раскрыть" at bounding box center [595, 327] width 932 height 52
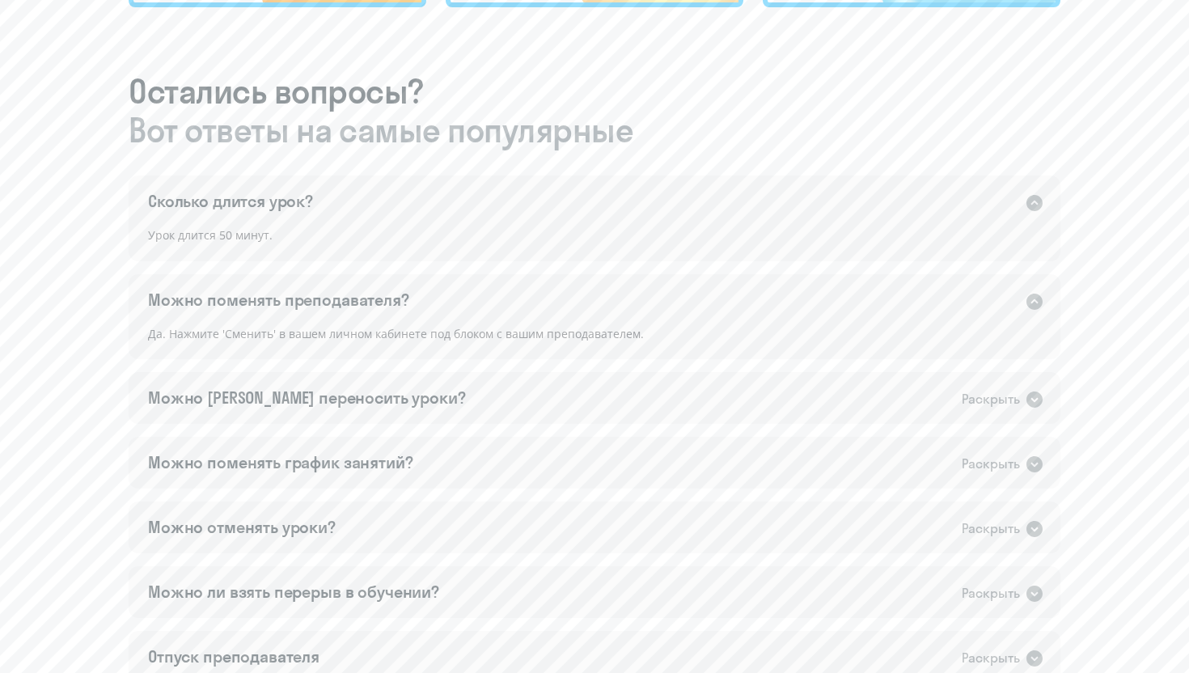
scroll to position [860, 0]
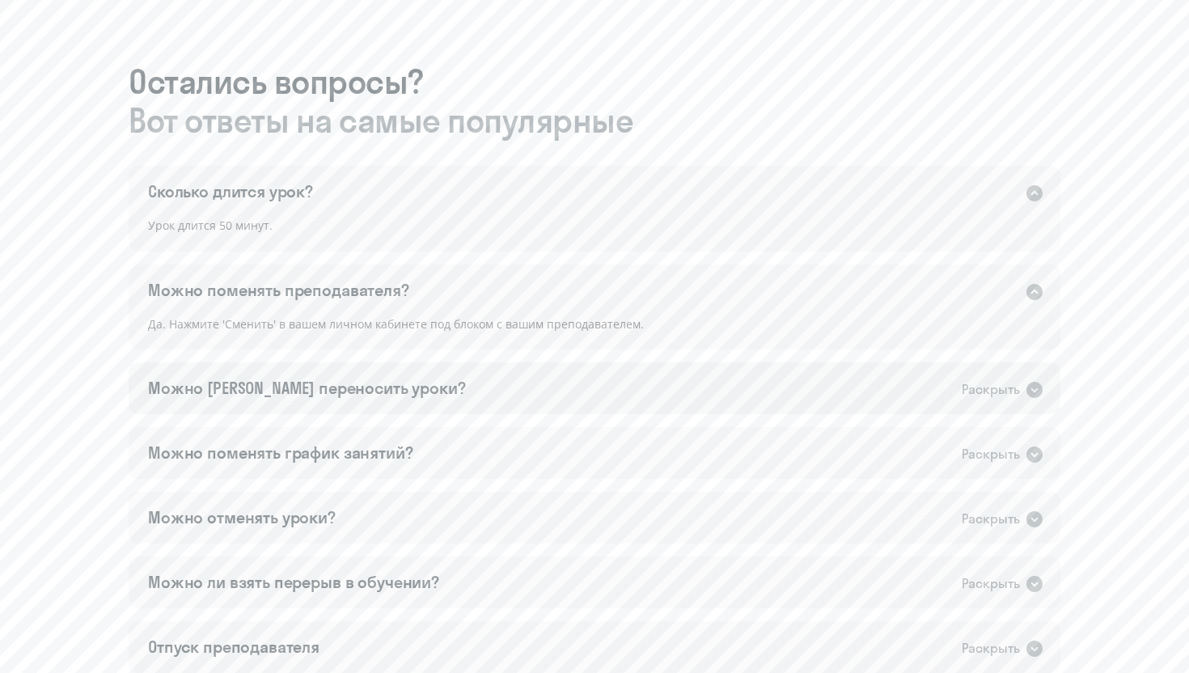
click at [536, 382] on div "Можно [PERSON_NAME] переносить уроки? Раскрыть" at bounding box center [595, 388] width 932 height 52
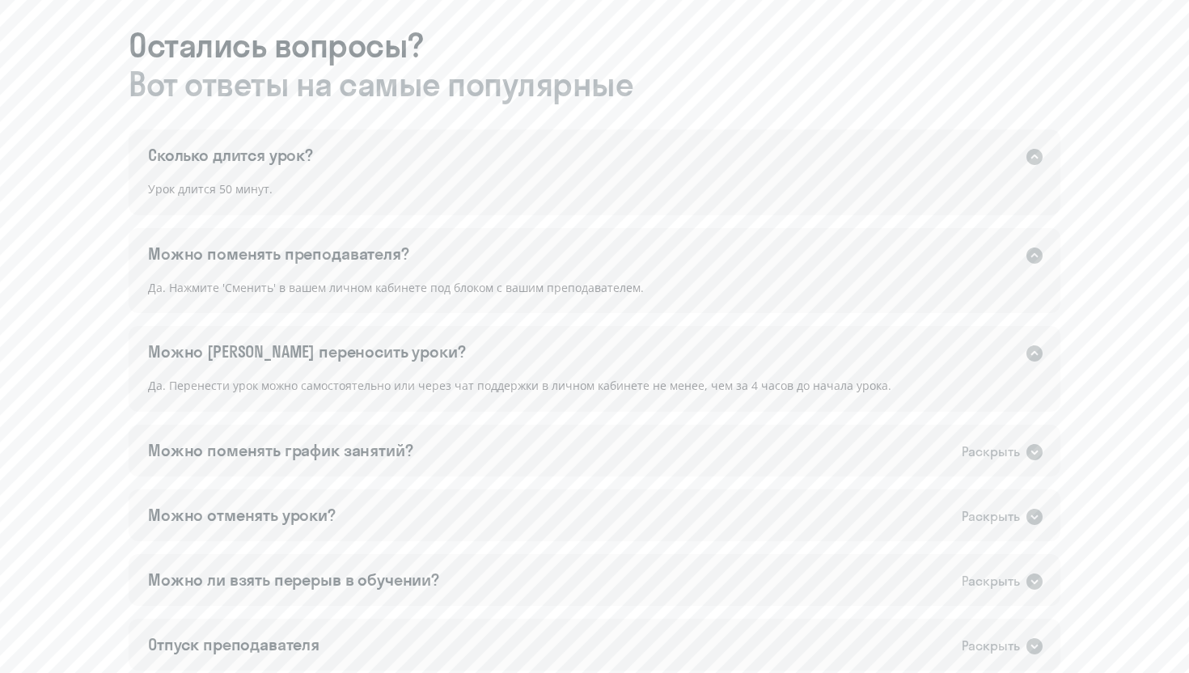
scroll to position [917, 0]
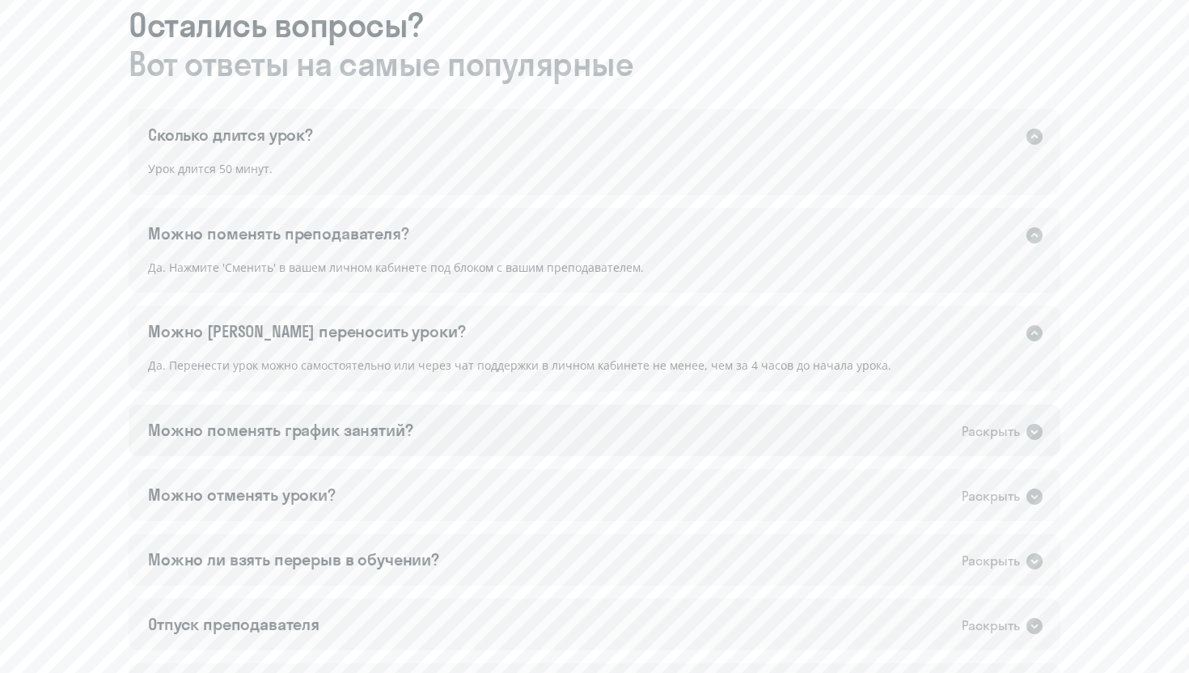
click at [523, 429] on div "Можно поменять график занятий? Раскрыть" at bounding box center [595, 430] width 932 height 52
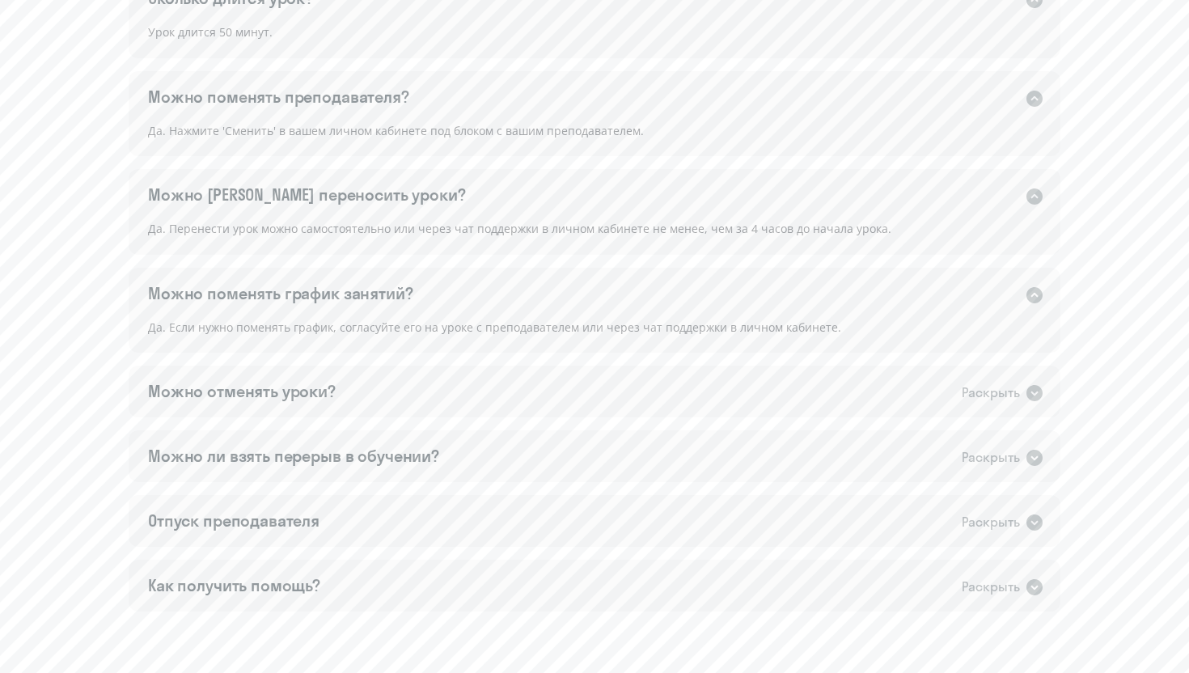
scroll to position [1057, 0]
click at [498, 396] on div "Можно отменять уроки? Раскрыть" at bounding box center [595, 388] width 932 height 52
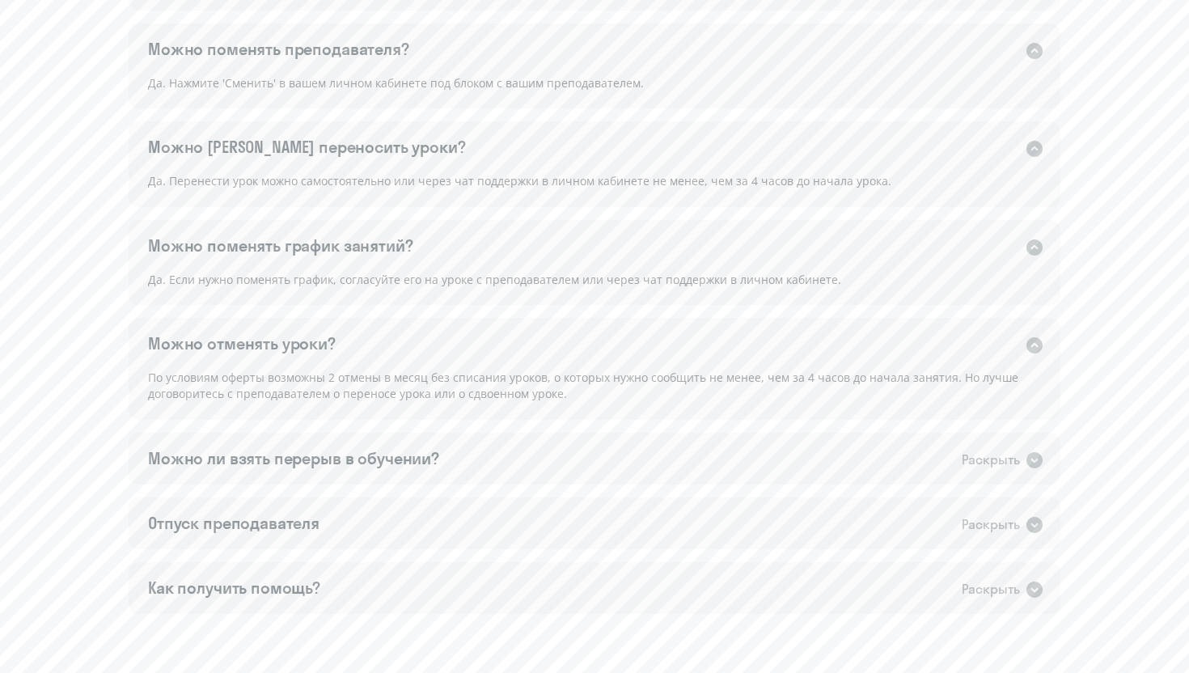
scroll to position [1107, 0]
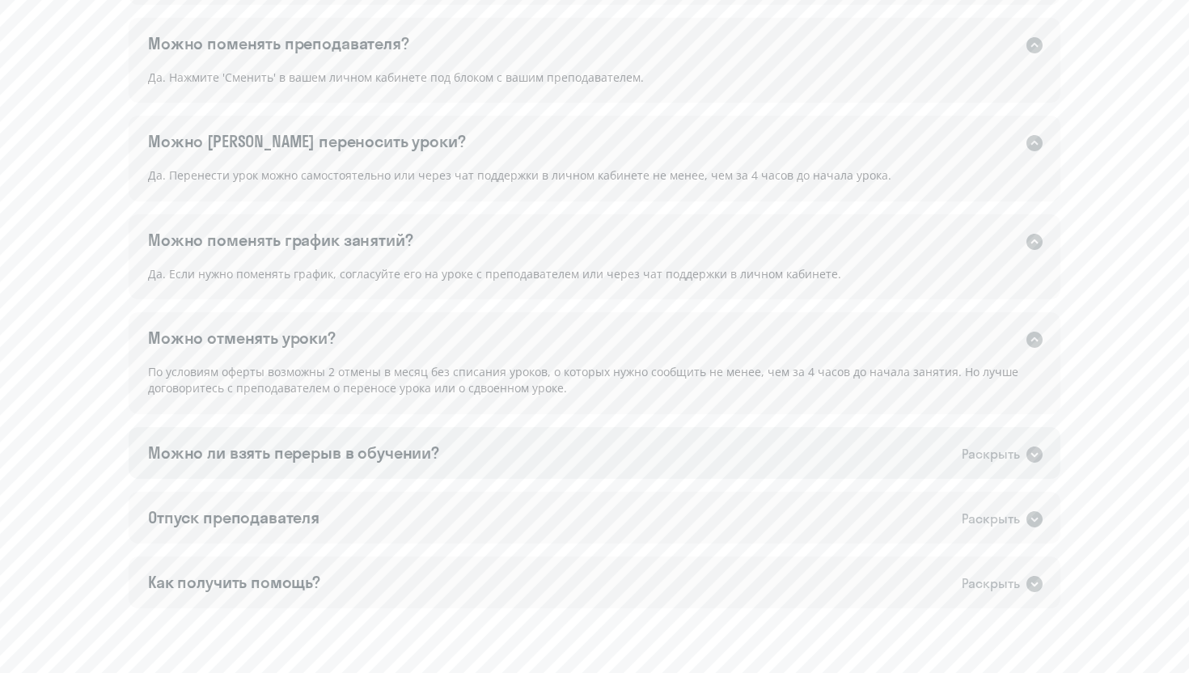
click at [521, 454] on div "Можно ли взять перерыв в обучении? Раскрыть" at bounding box center [595, 453] width 932 height 52
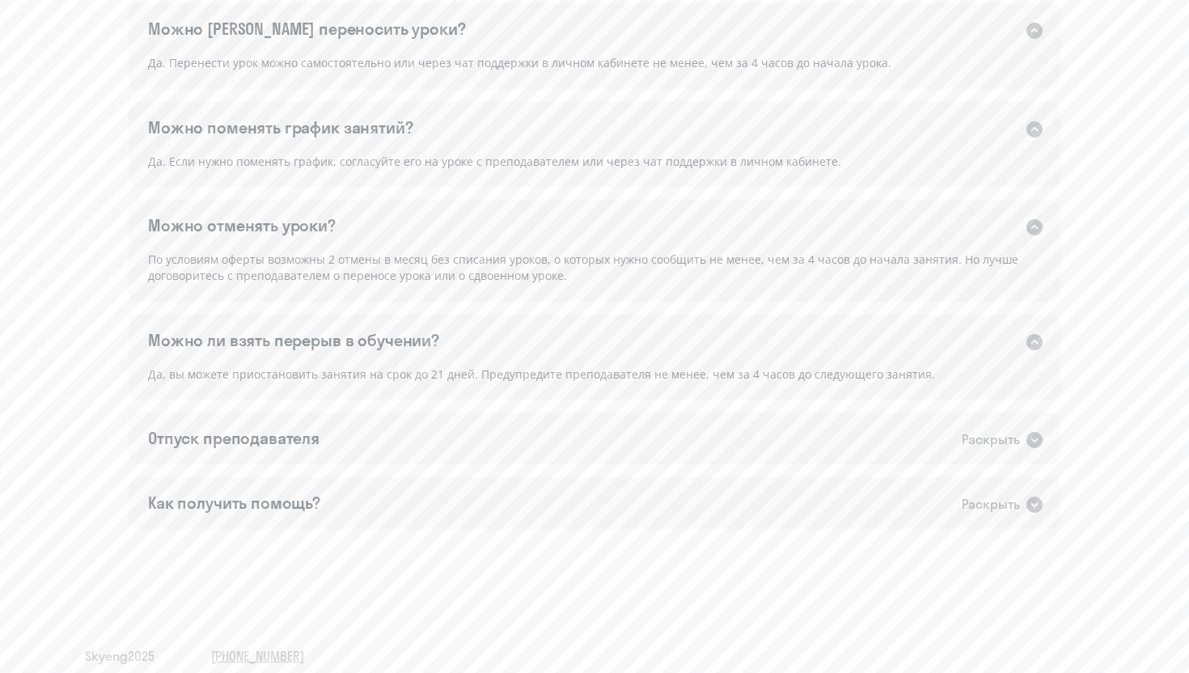
scroll to position [1227, 0]
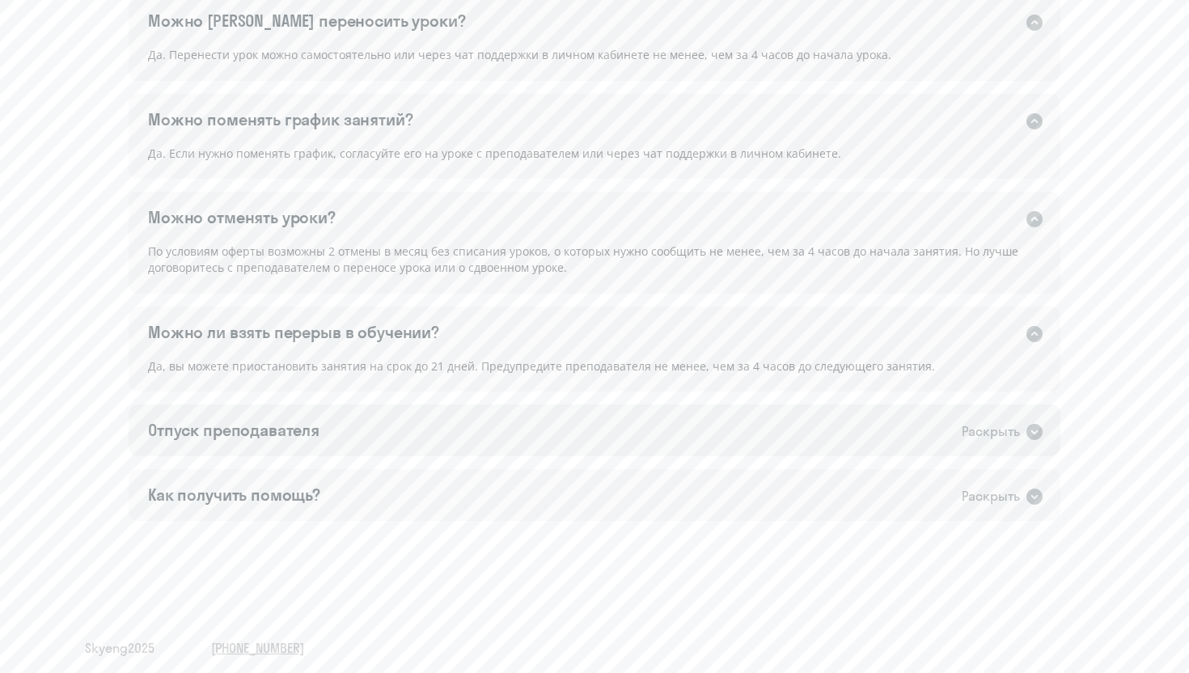
click at [518, 439] on div "Отпуск преподавателя Раскрыть" at bounding box center [595, 430] width 932 height 52
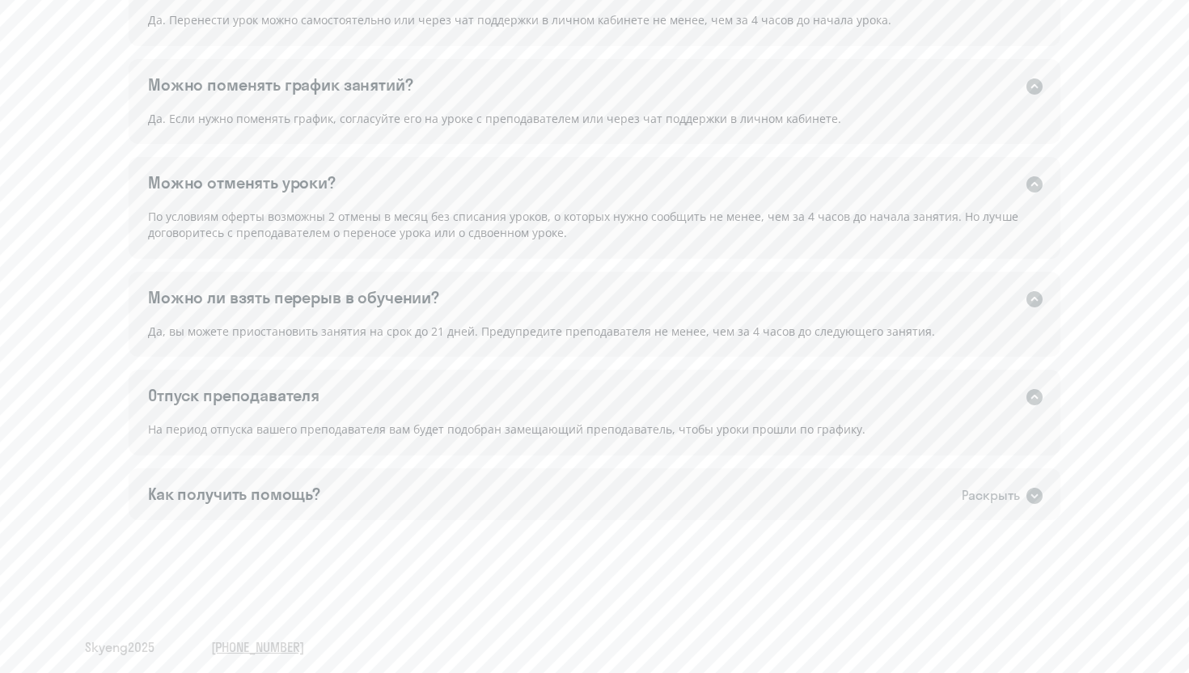
scroll to position [1270, 0]
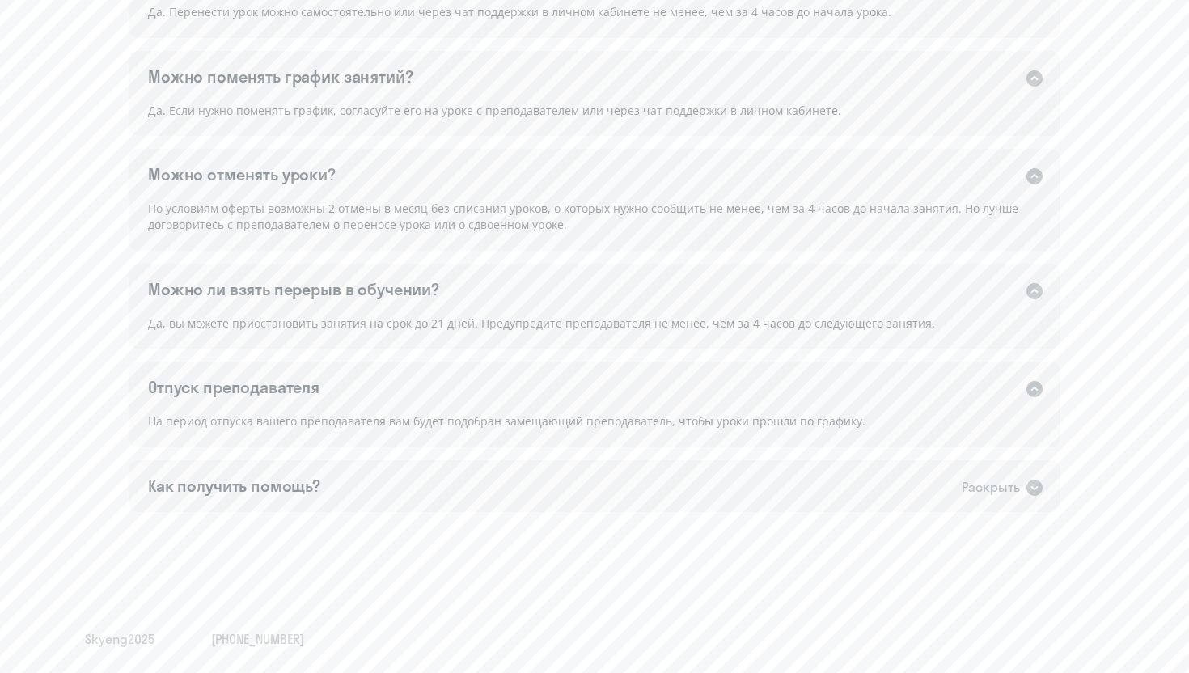
click at [521, 472] on div "Как получить помощь? Раскрыть" at bounding box center [595, 486] width 932 height 52
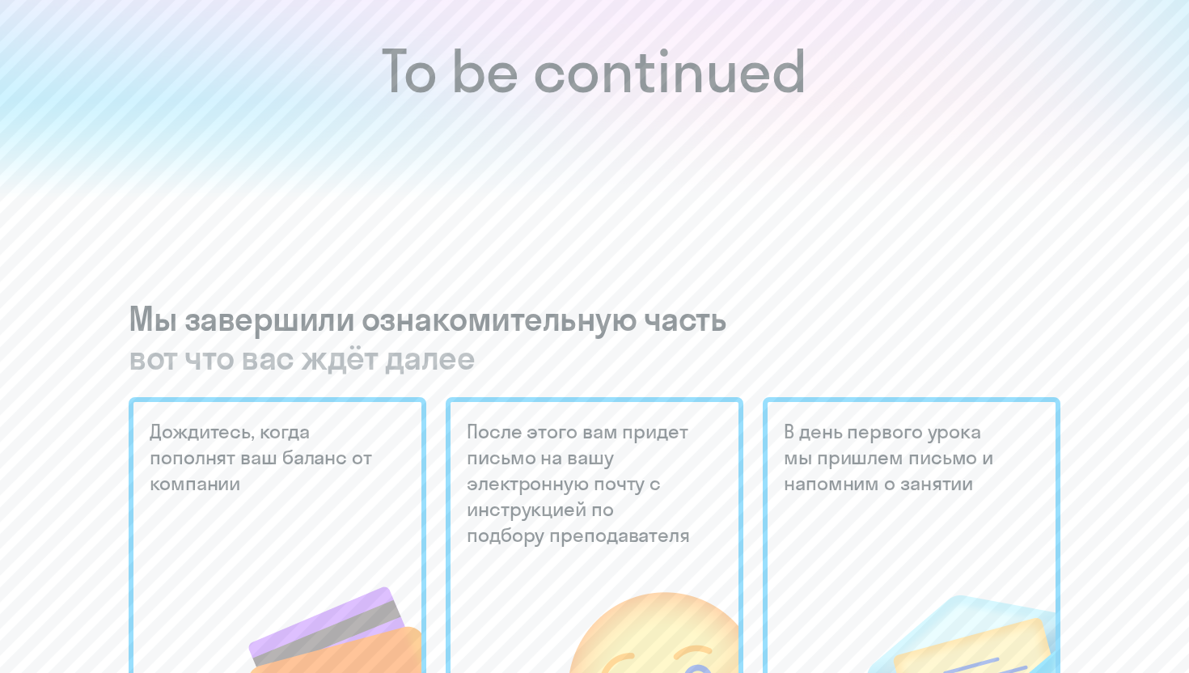
scroll to position [0, 0]
